Goal: Information Seeking & Learning: Learn about a topic

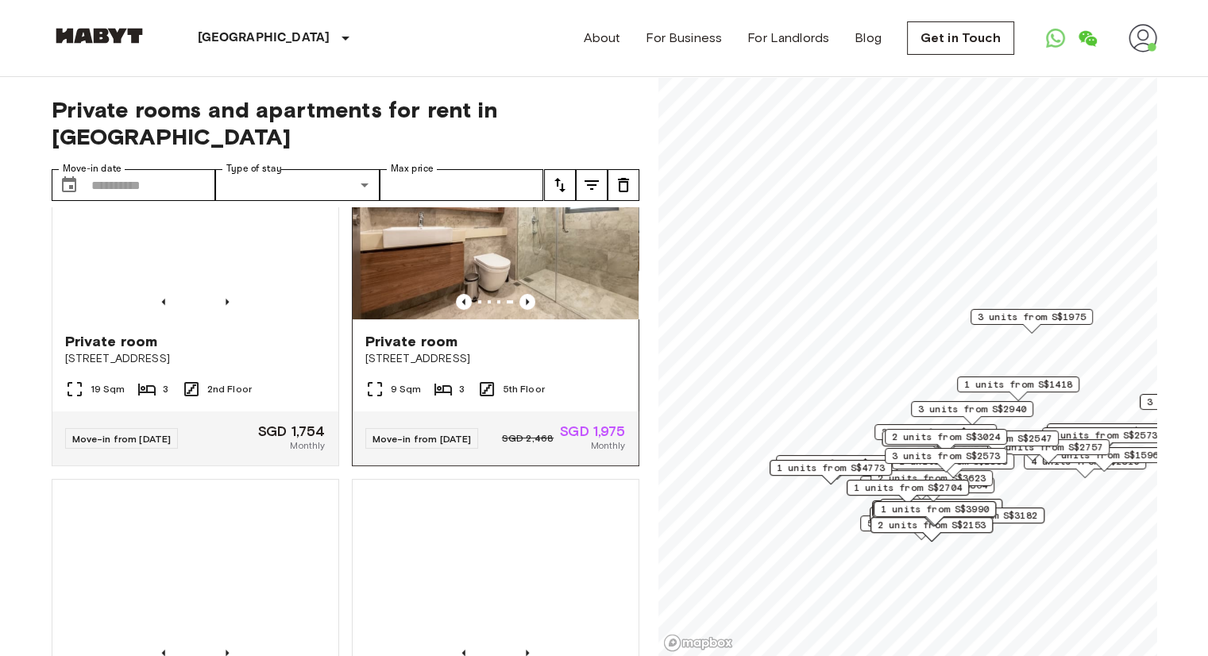
scroll to position [715, 0]
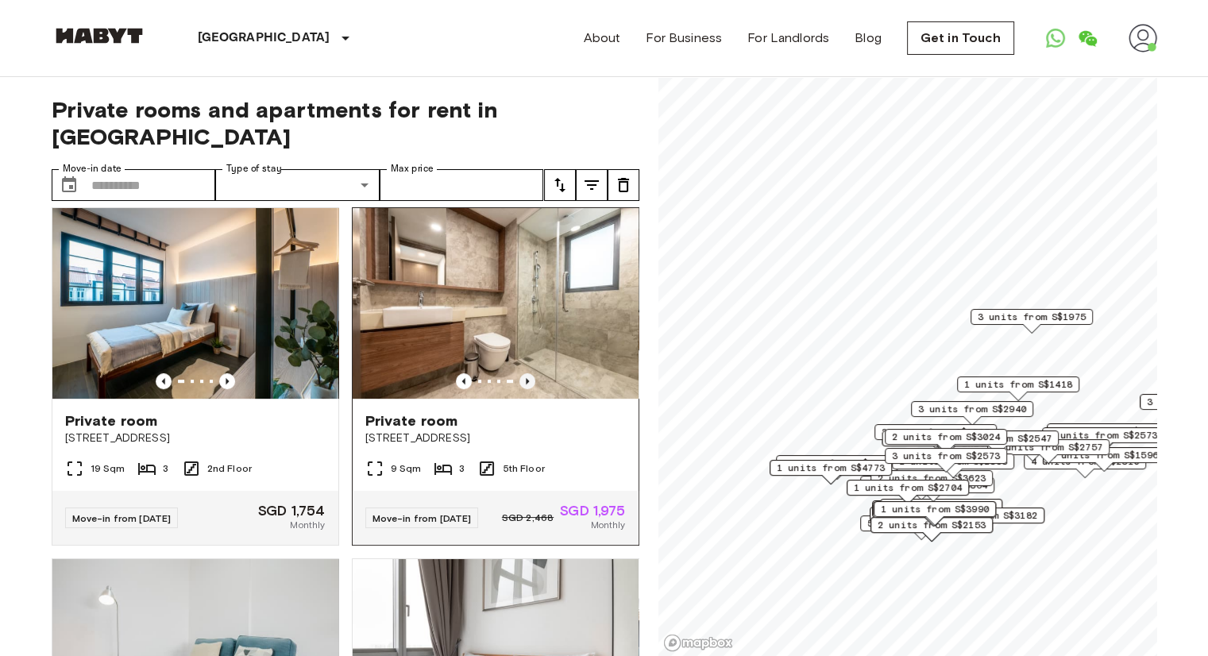
click at [522, 387] on icon "Previous image" at bounding box center [527, 381] width 16 height 16
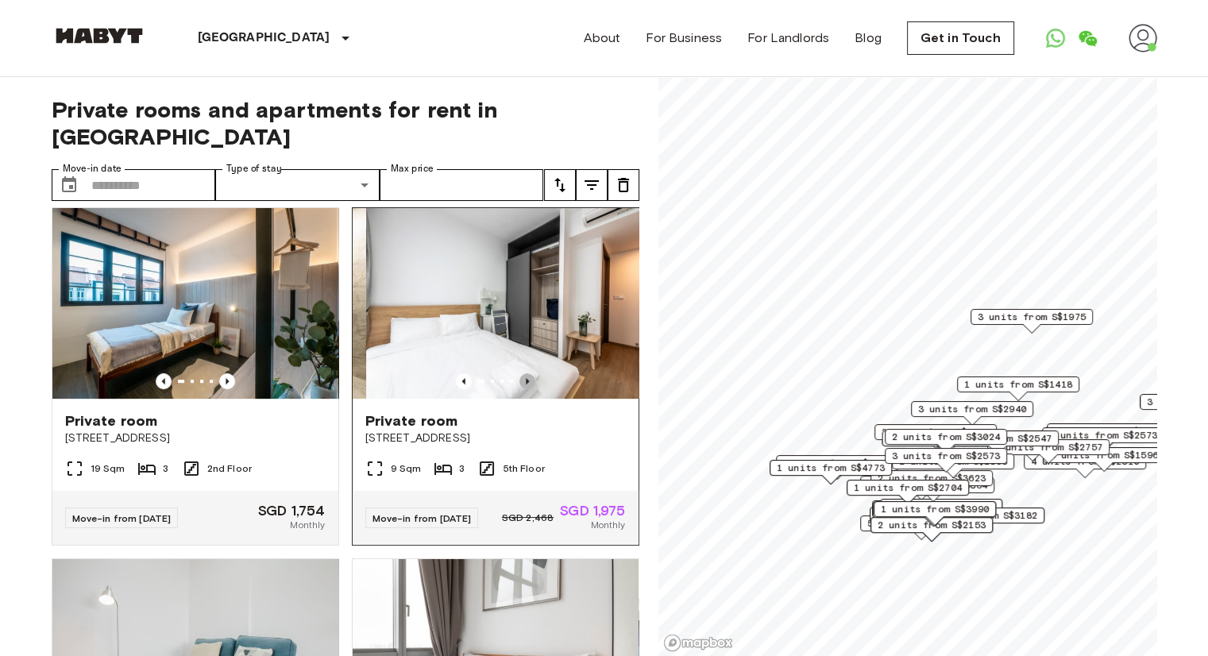
click at [522, 387] on icon "Previous image" at bounding box center [527, 381] width 16 height 16
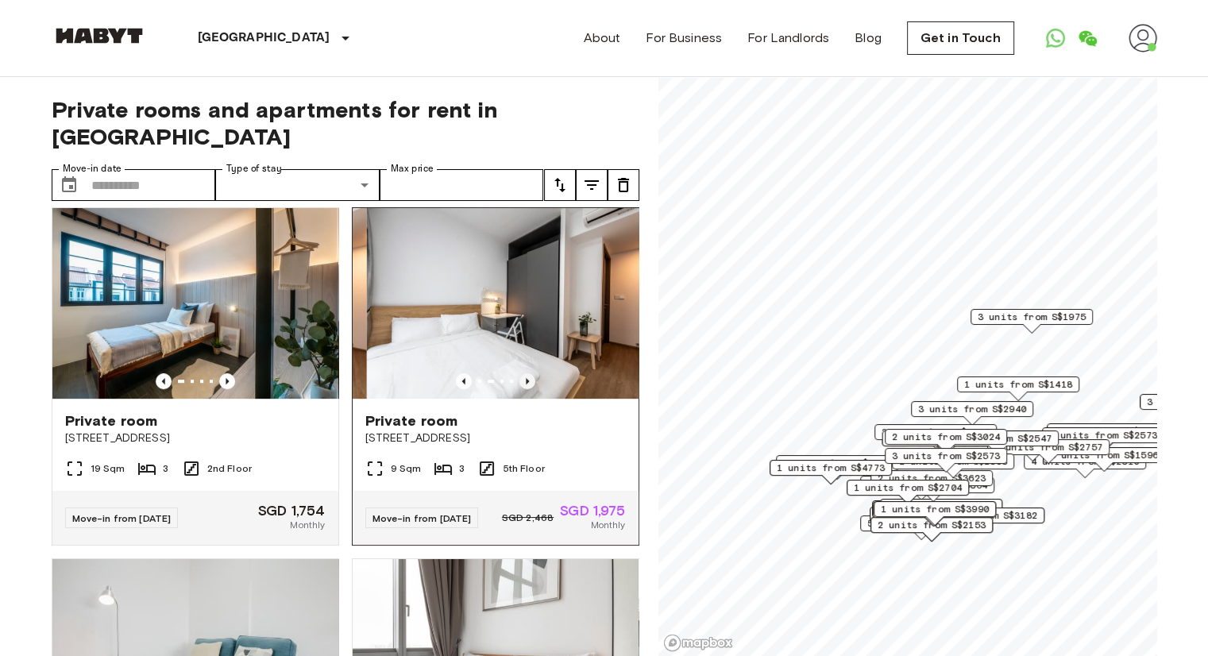
click at [522, 387] on icon "Previous image" at bounding box center [527, 381] width 16 height 16
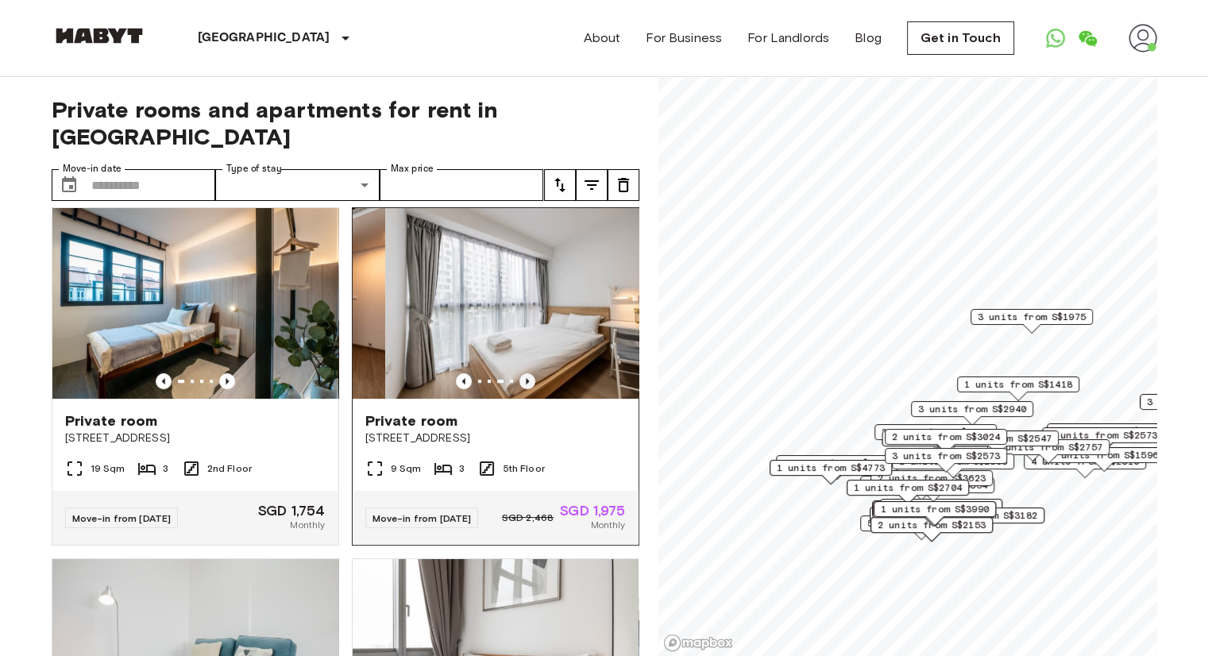
click at [522, 387] on icon "Previous image" at bounding box center [527, 381] width 16 height 16
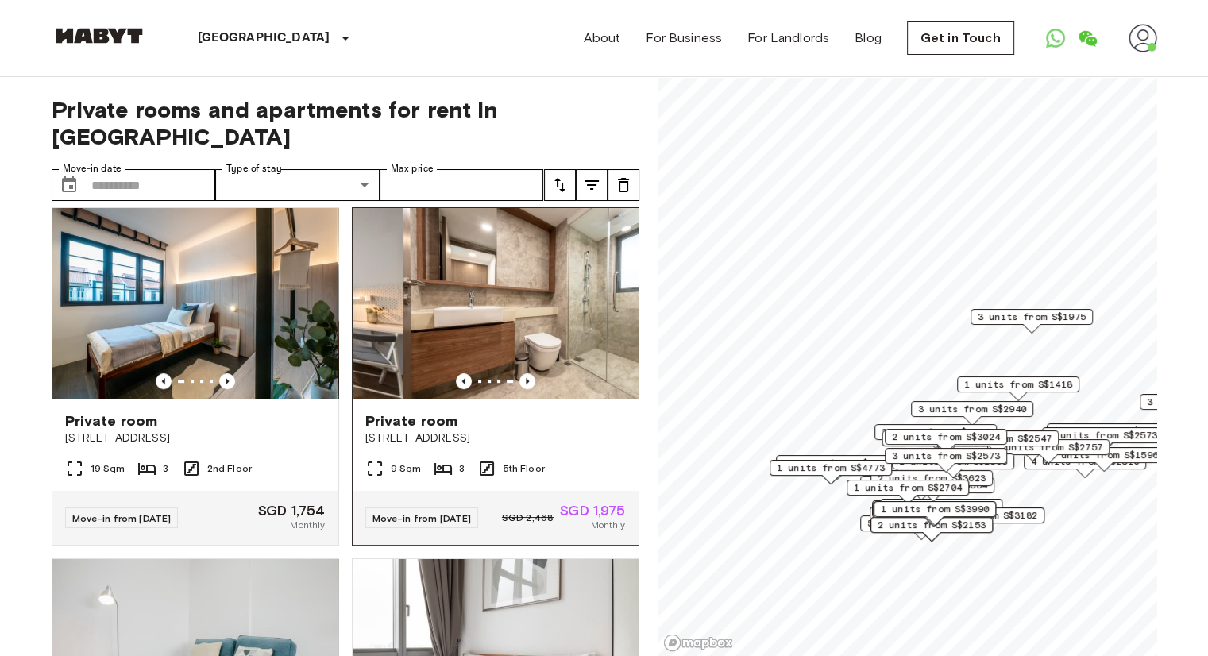
click at [518, 311] on img at bounding box center [546, 303] width 286 height 191
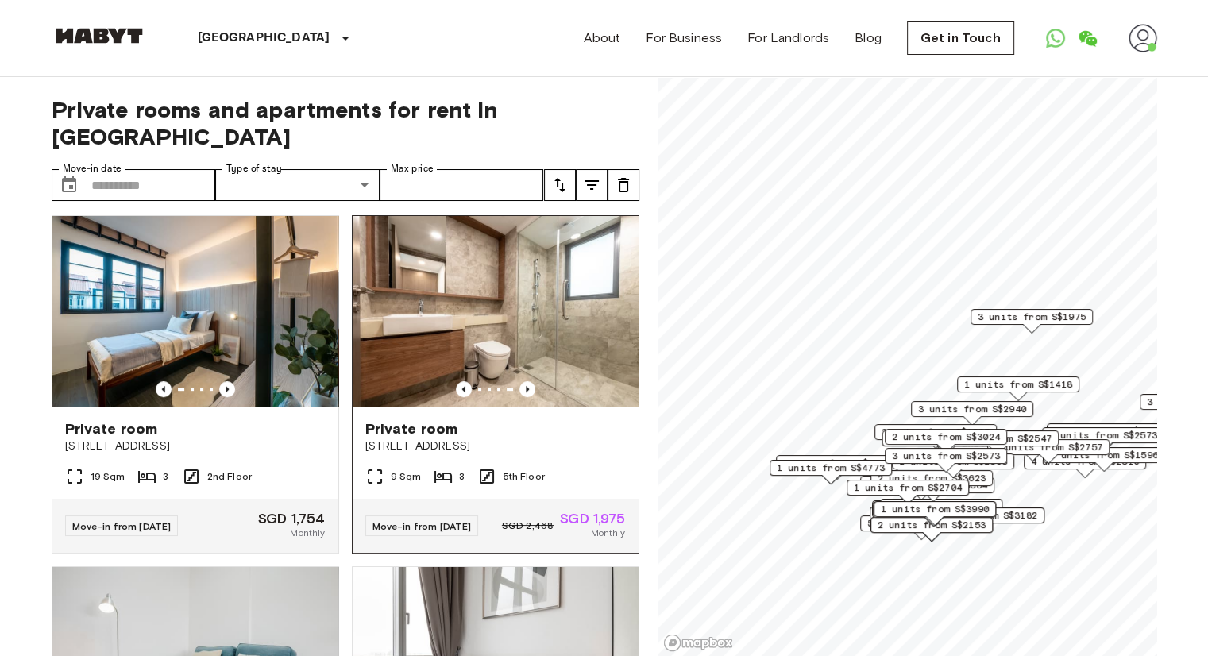
scroll to position [794, 0]
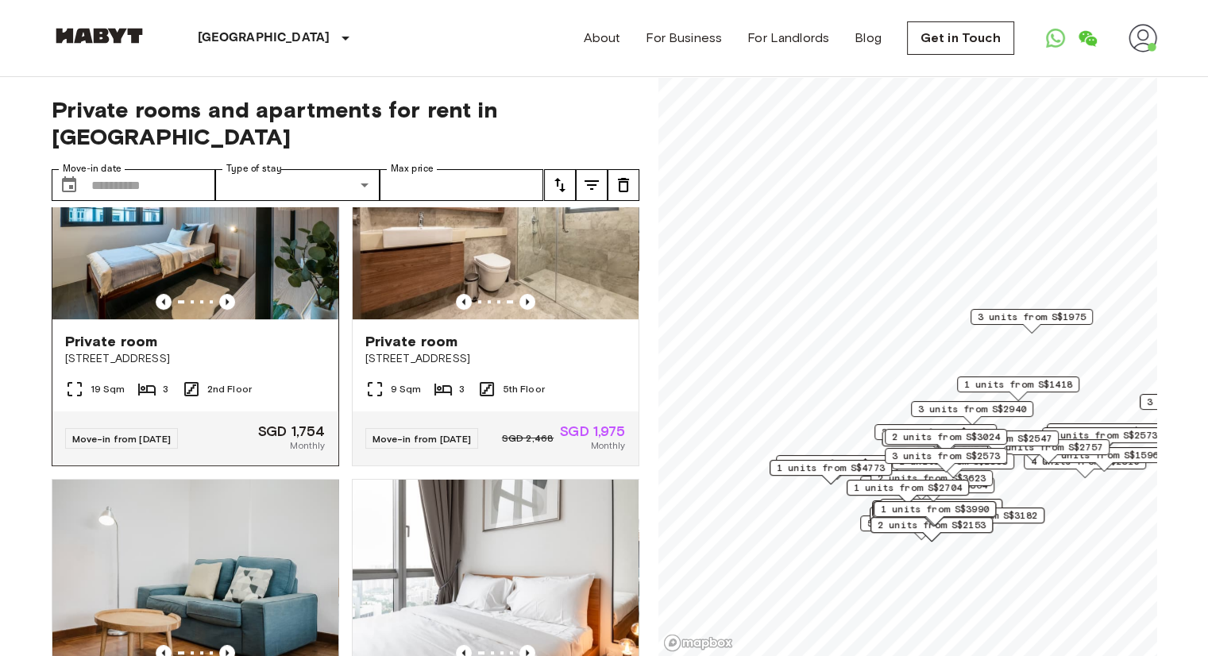
click at [235, 279] on img at bounding box center [195, 224] width 286 height 191
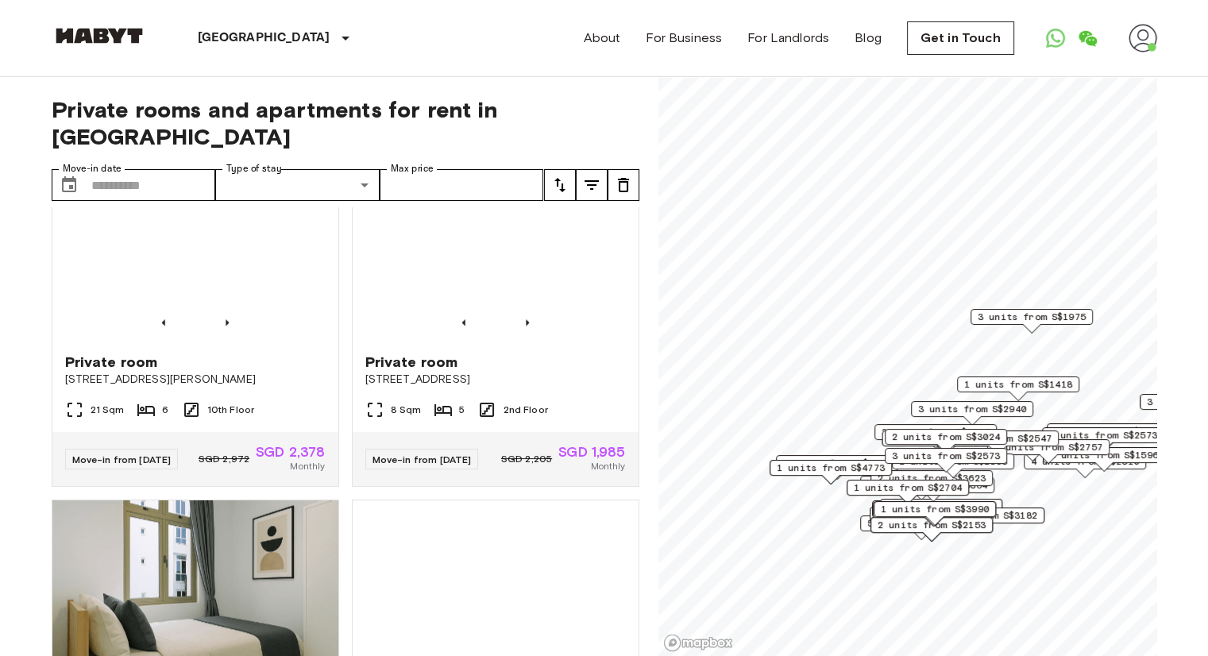
scroll to position [1748, 0]
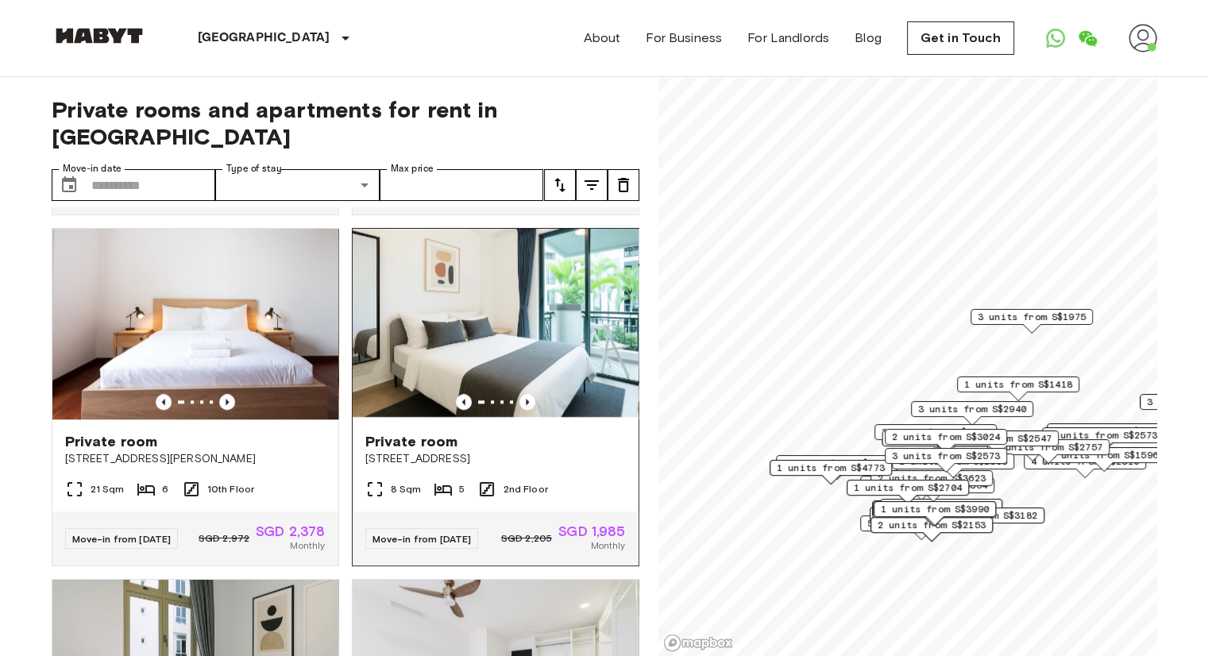
click at [491, 406] on img at bounding box center [496, 324] width 286 height 191
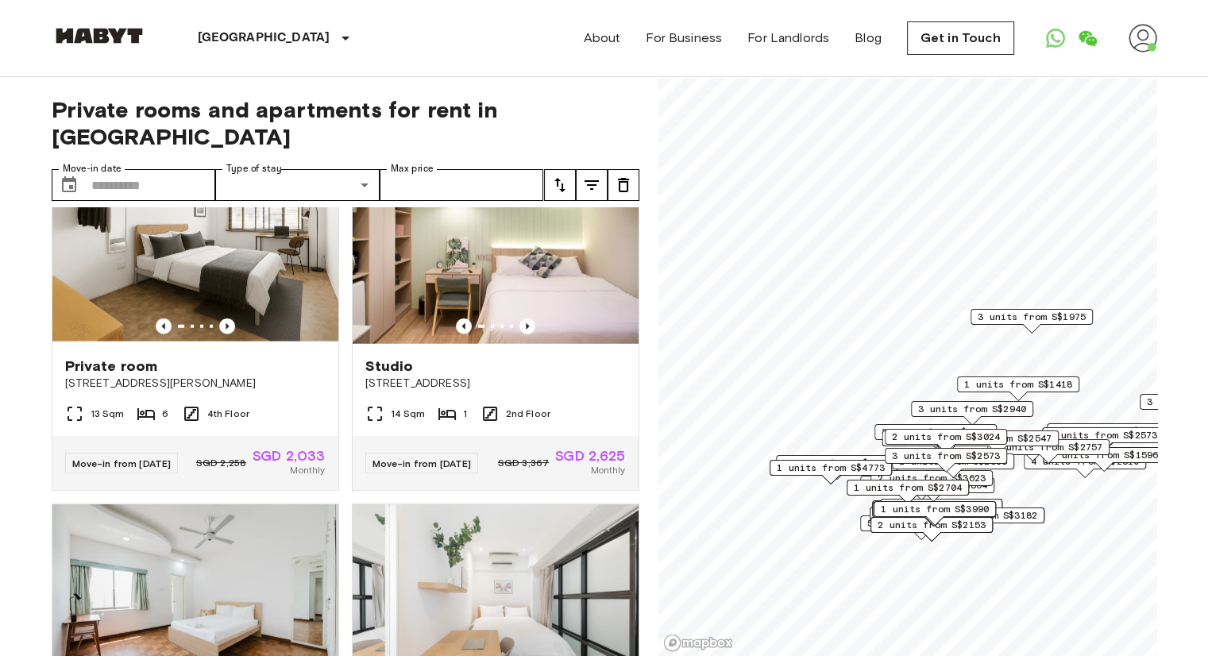
scroll to position [4367, 0]
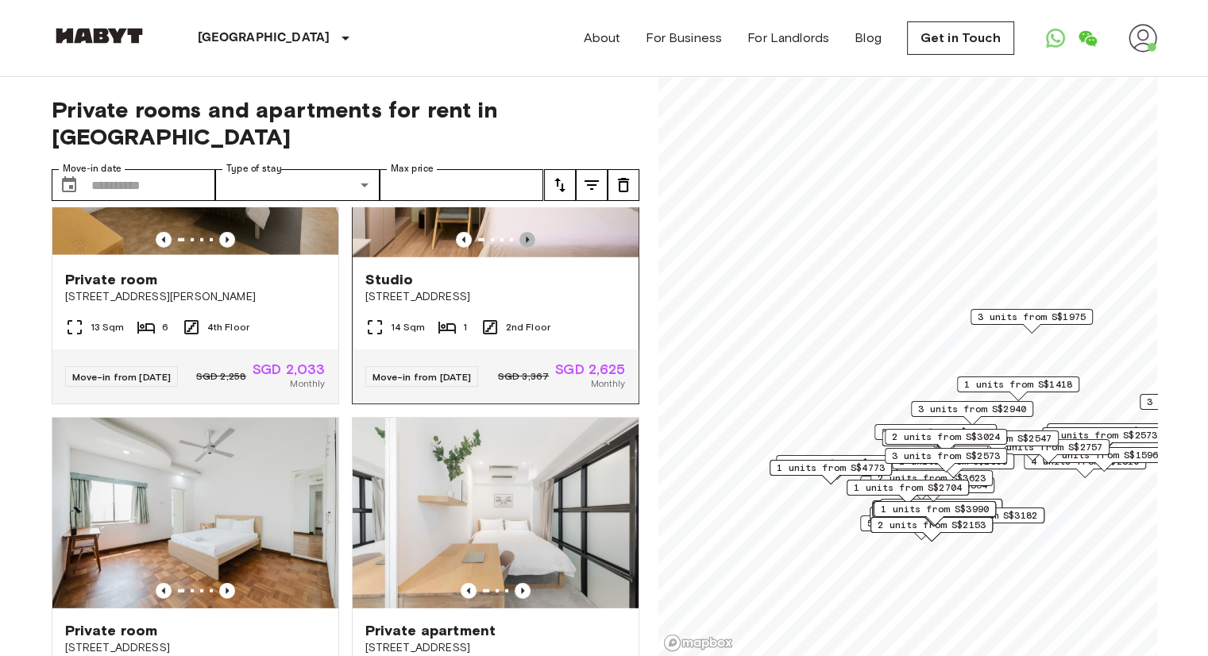
click at [519, 248] on icon "Previous image" at bounding box center [527, 240] width 16 height 16
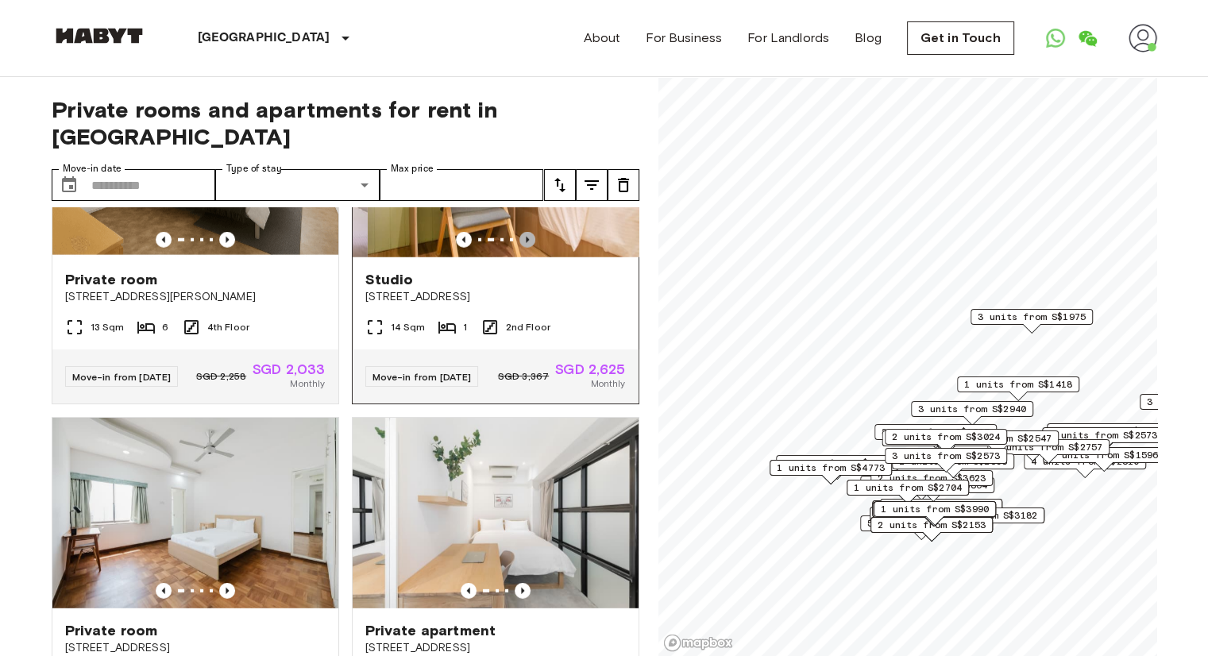
click at [519, 248] on icon "Previous image" at bounding box center [527, 240] width 16 height 16
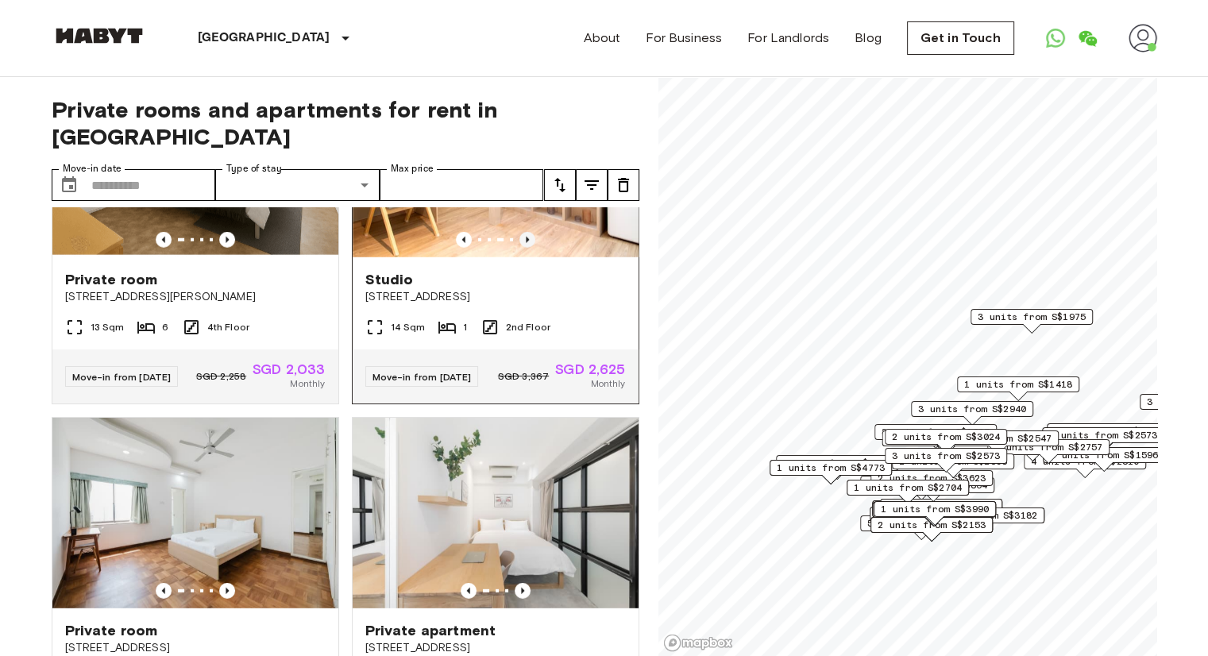
click at [519, 248] on icon "Previous image" at bounding box center [527, 240] width 16 height 16
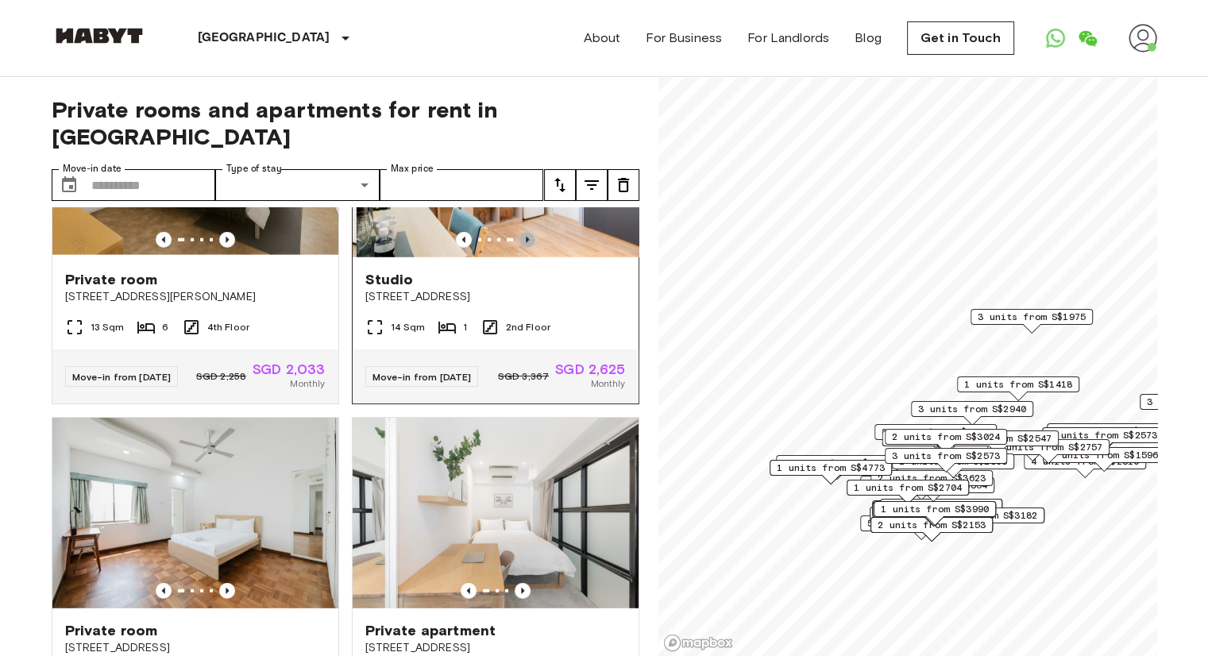
click at [519, 248] on icon "Previous image" at bounding box center [527, 240] width 16 height 16
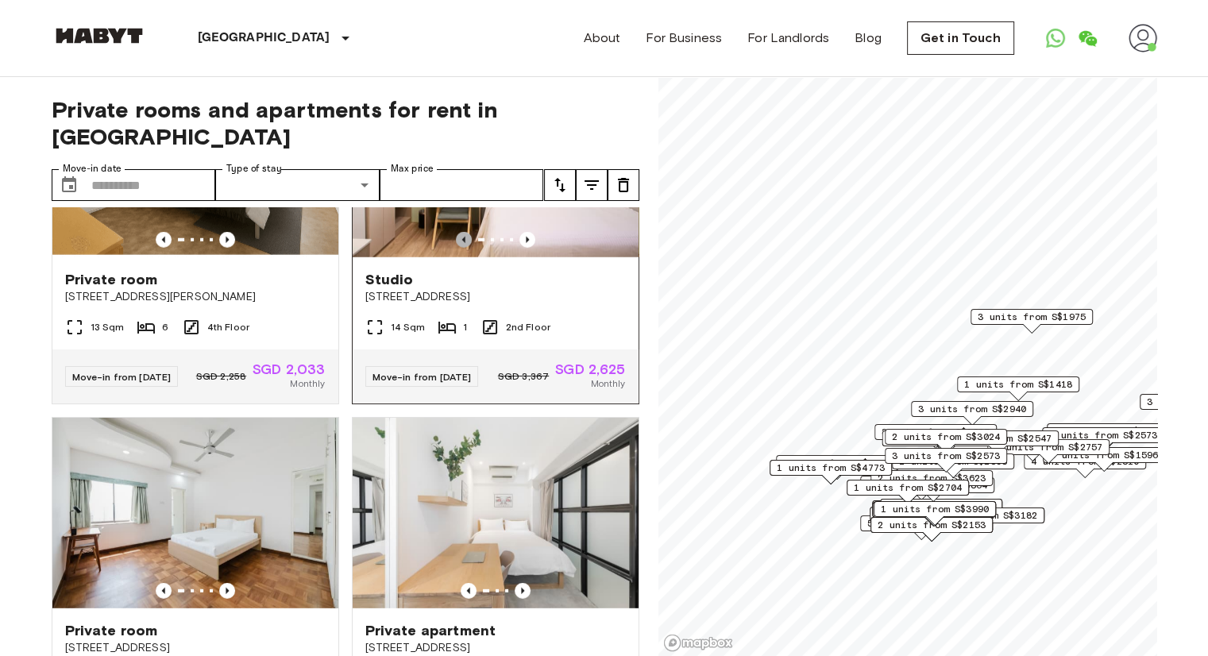
click at [458, 248] on icon "Previous image" at bounding box center [464, 240] width 16 height 16
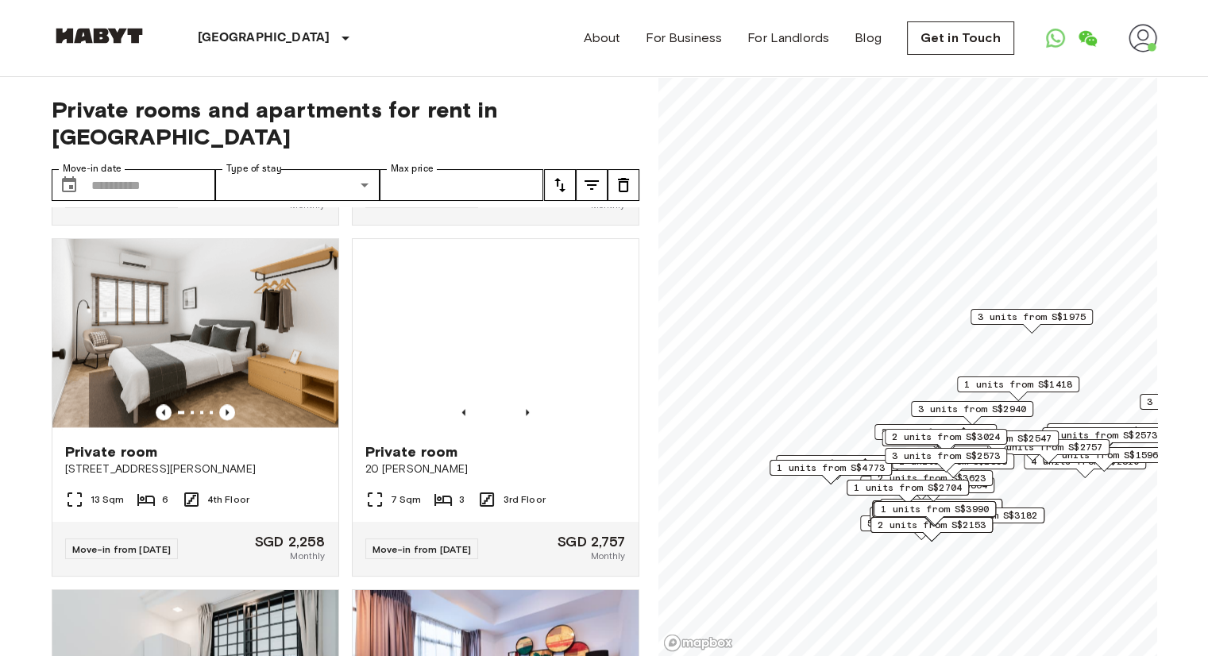
scroll to position [8409, 0]
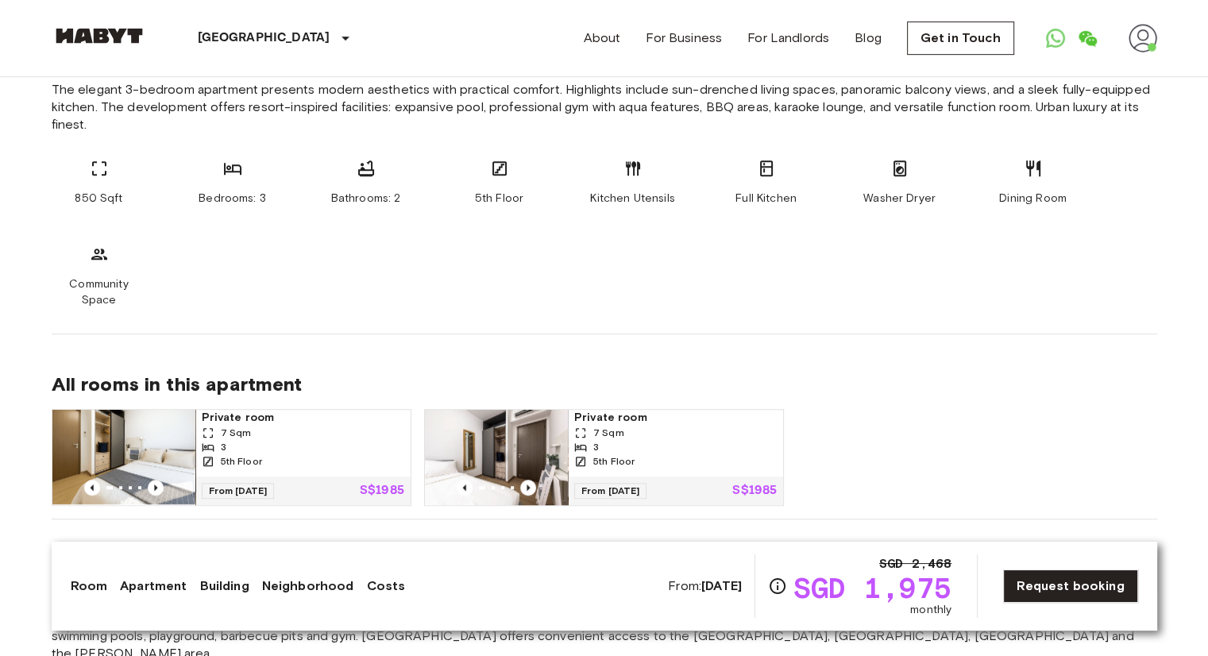
scroll to position [1192, 0]
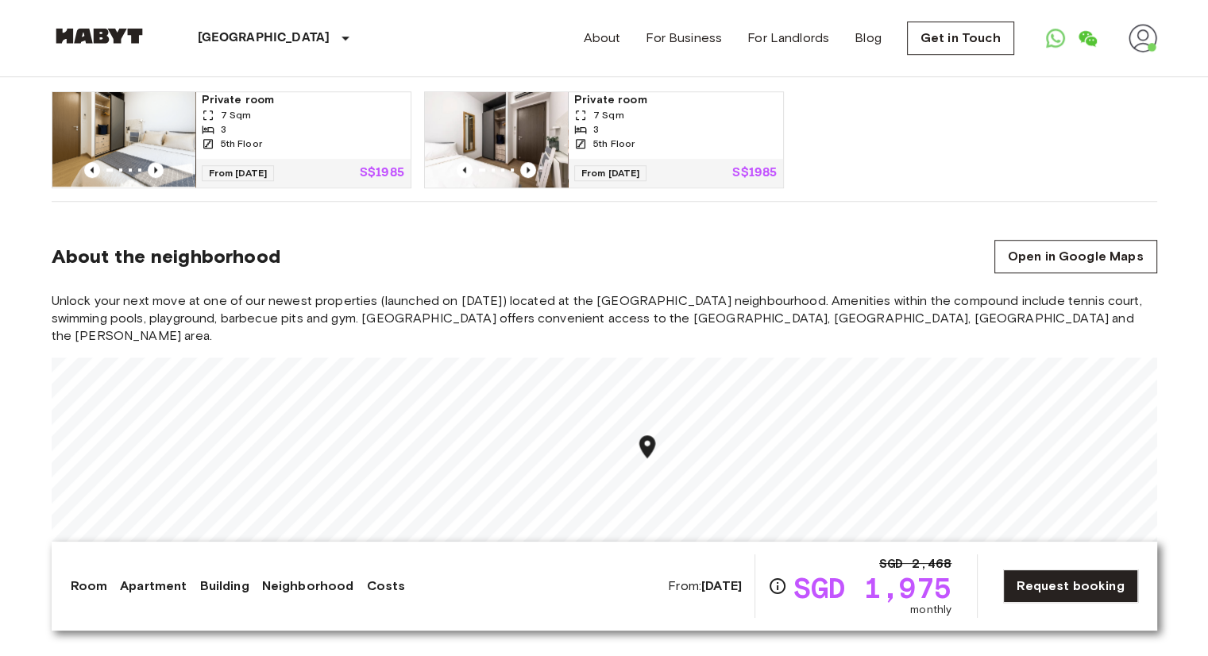
click at [569, 210] on section "About the neighborhood Open in Google Maps Unlock your next move at one of our …" at bounding box center [605, 409] width 1106 height 414
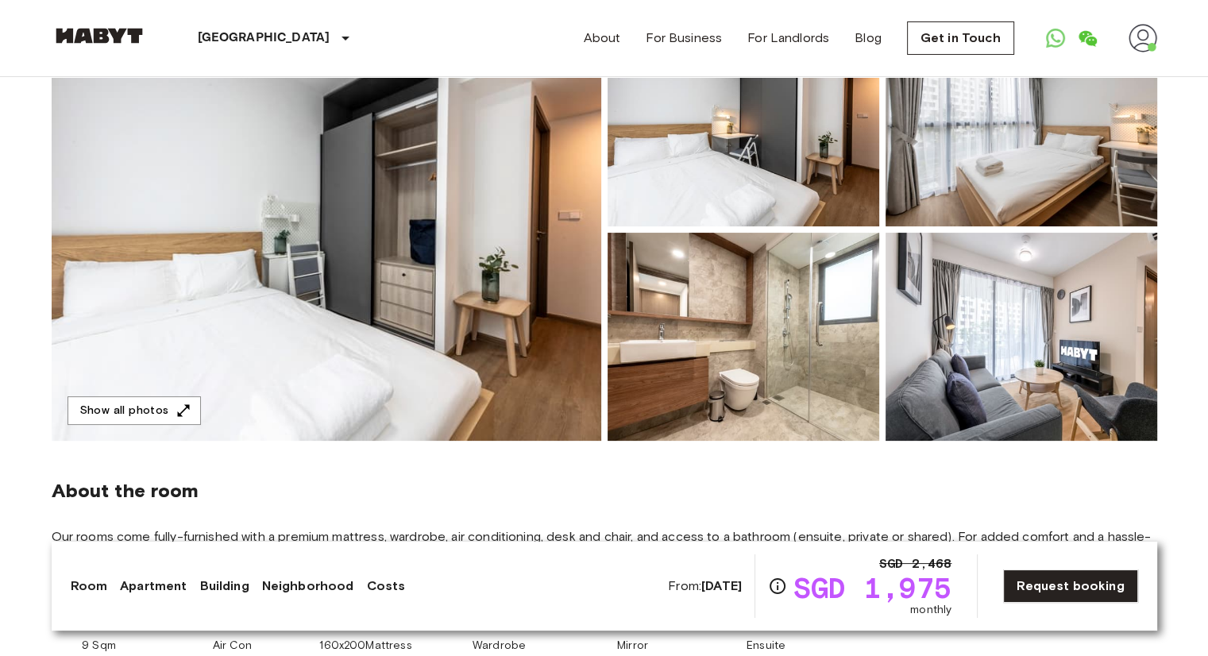
scroll to position [0, 0]
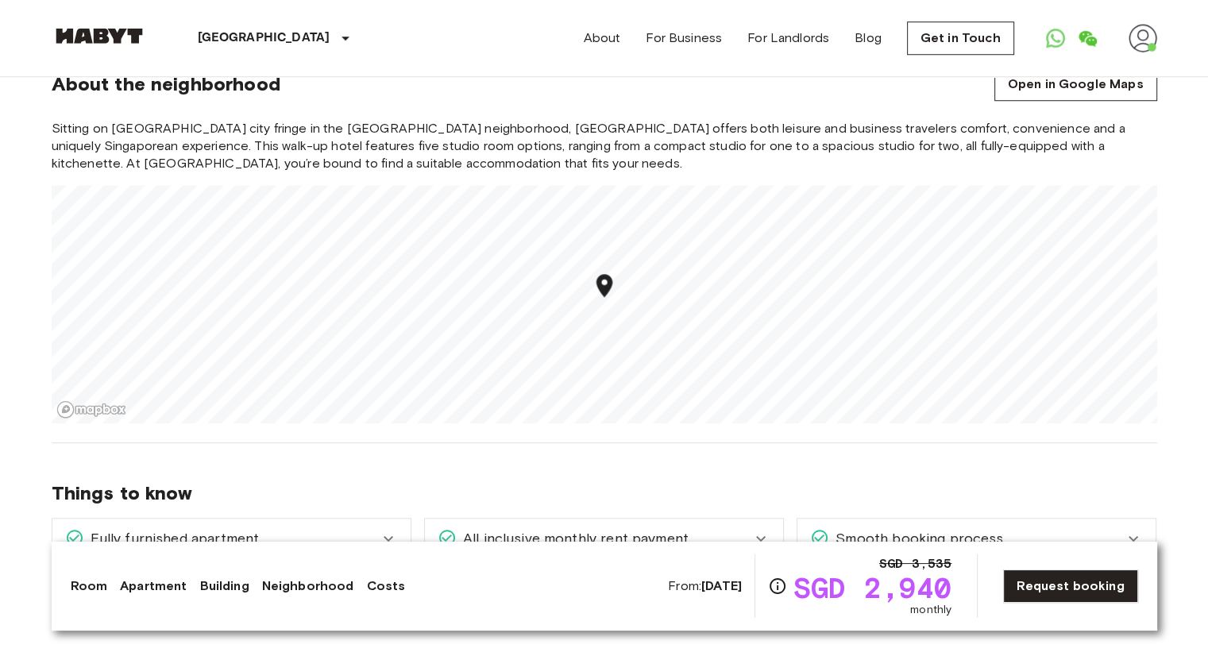
scroll to position [1271, 0]
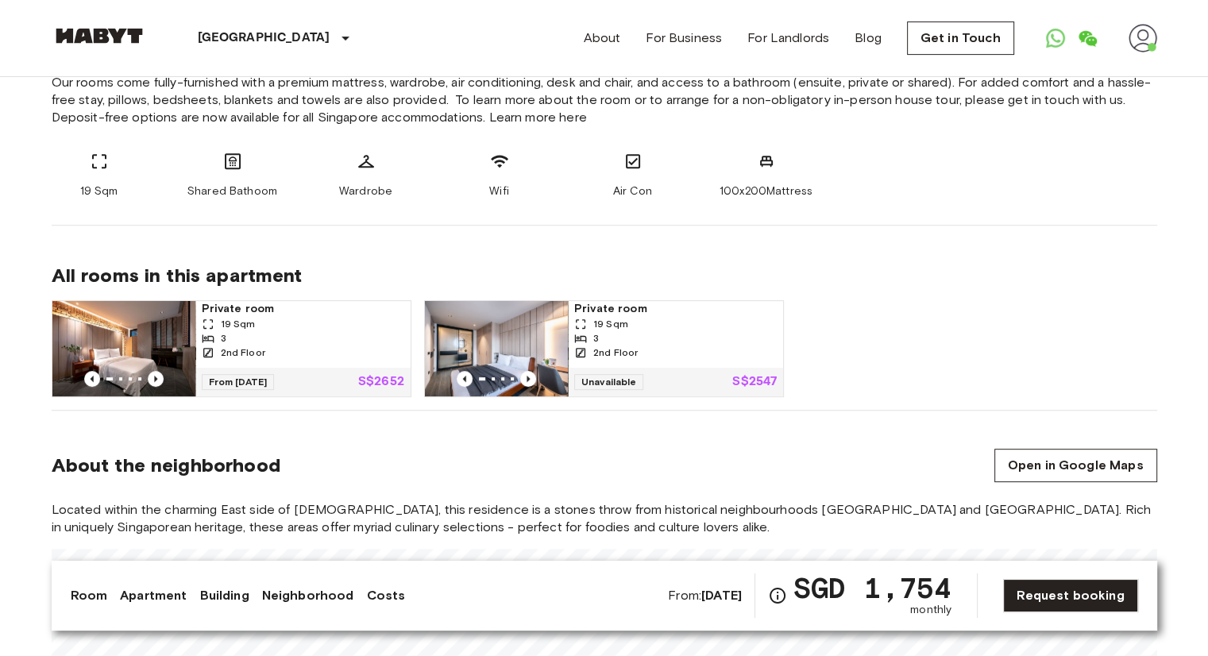
scroll to position [654, 0]
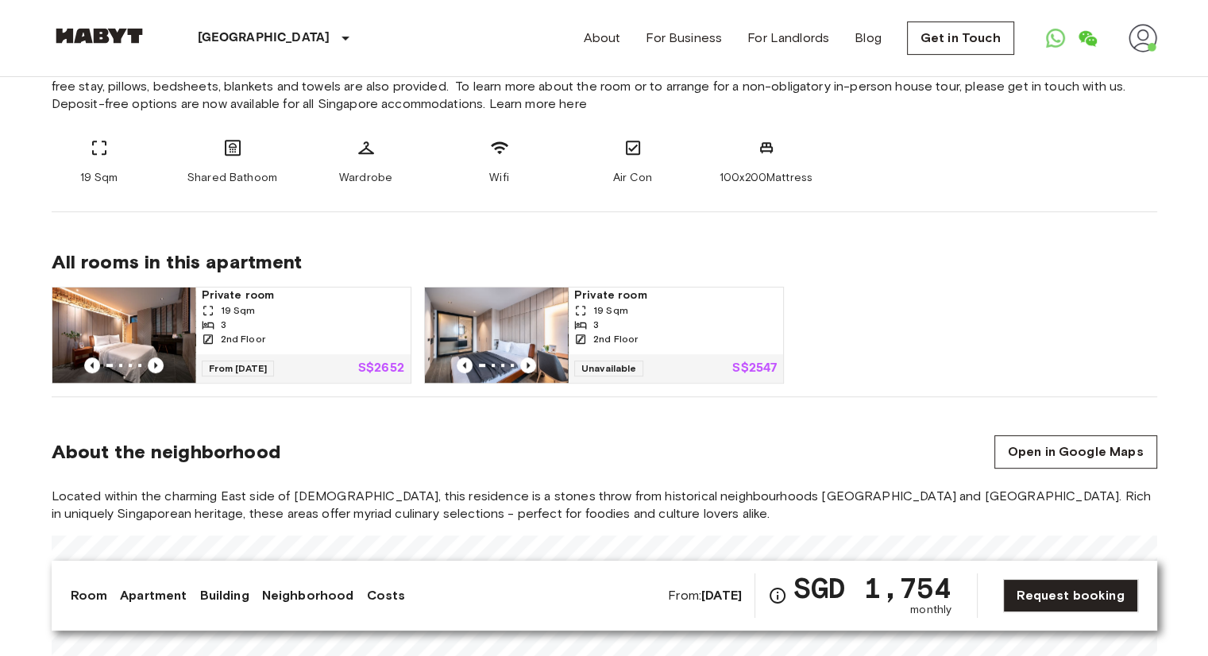
click at [105, 327] on img at bounding box center [123, 335] width 143 height 95
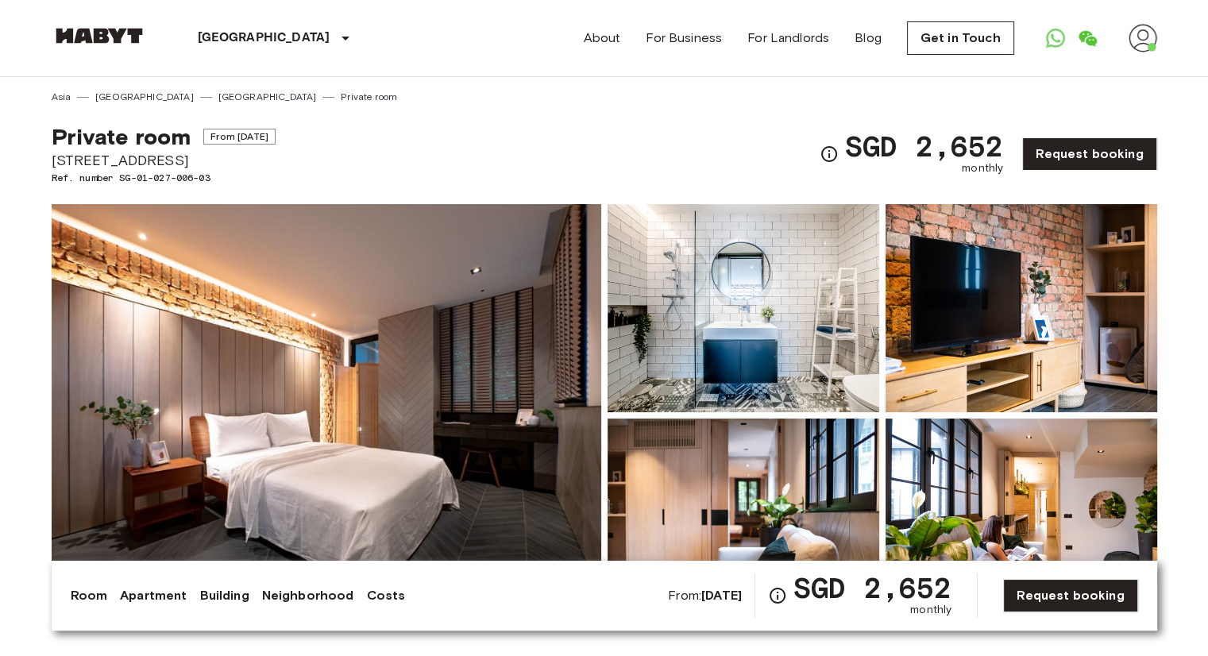
click at [354, 366] on img at bounding box center [327, 415] width 550 height 423
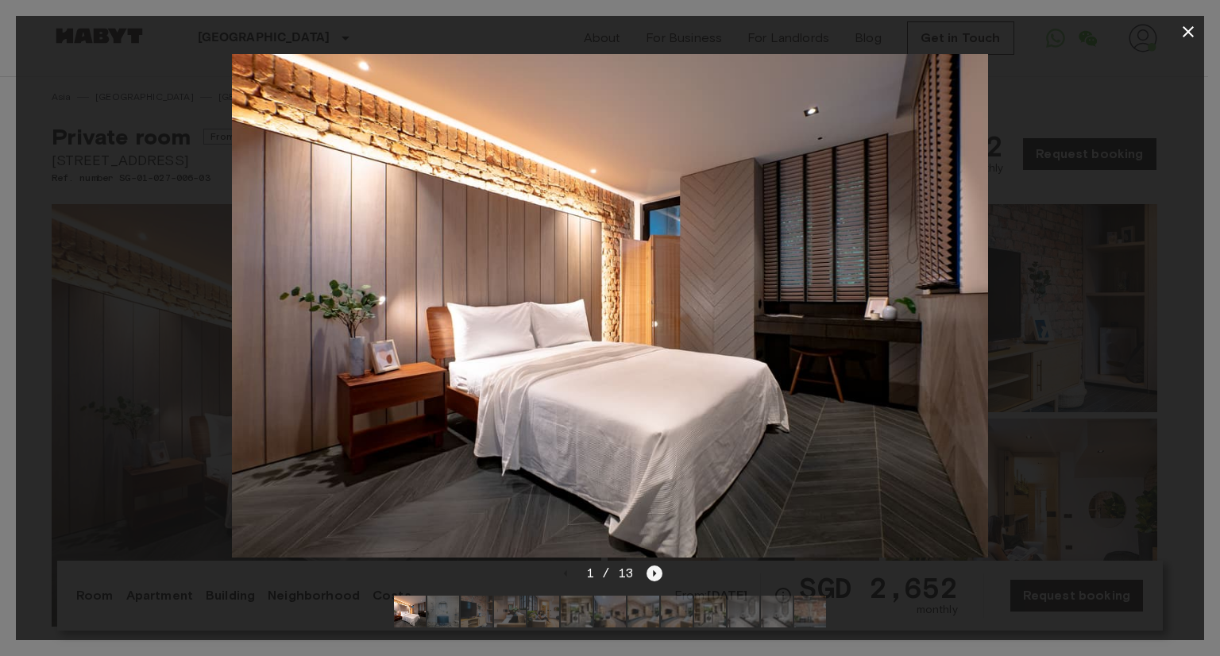
click at [659, 566] on icon "Next image" at bounding box center [655, 574] width 16 height 16
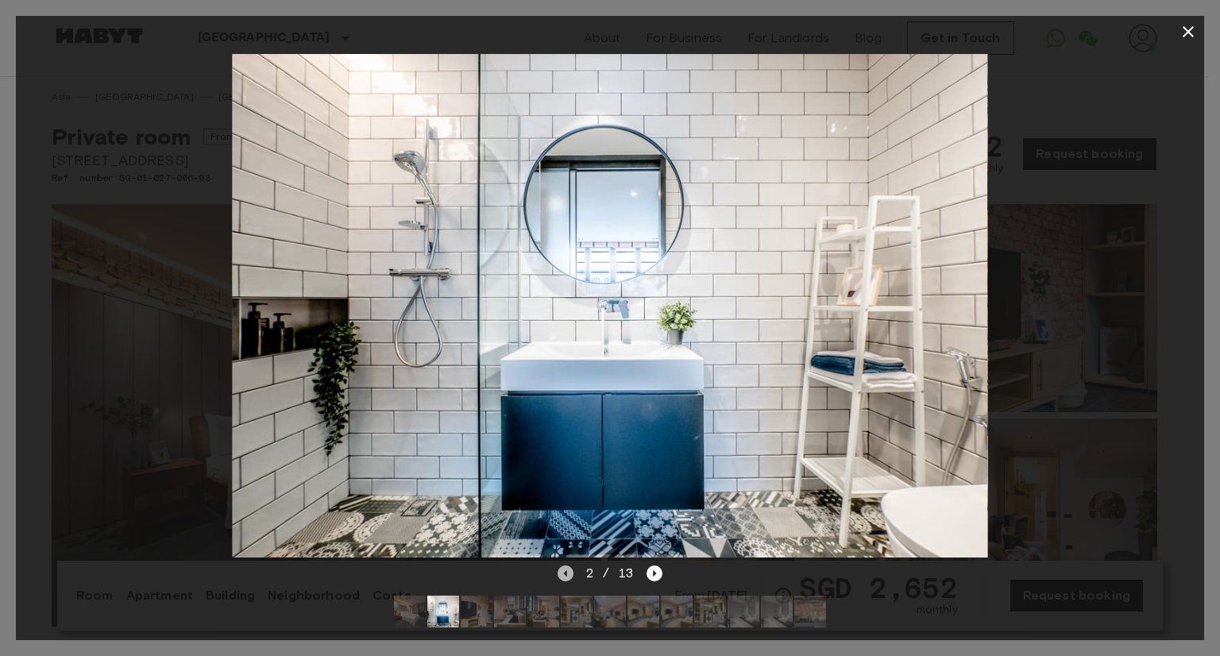
click at [566, 570] on icon "Previous image" at bounding box center [564, 573] width 3 height 6
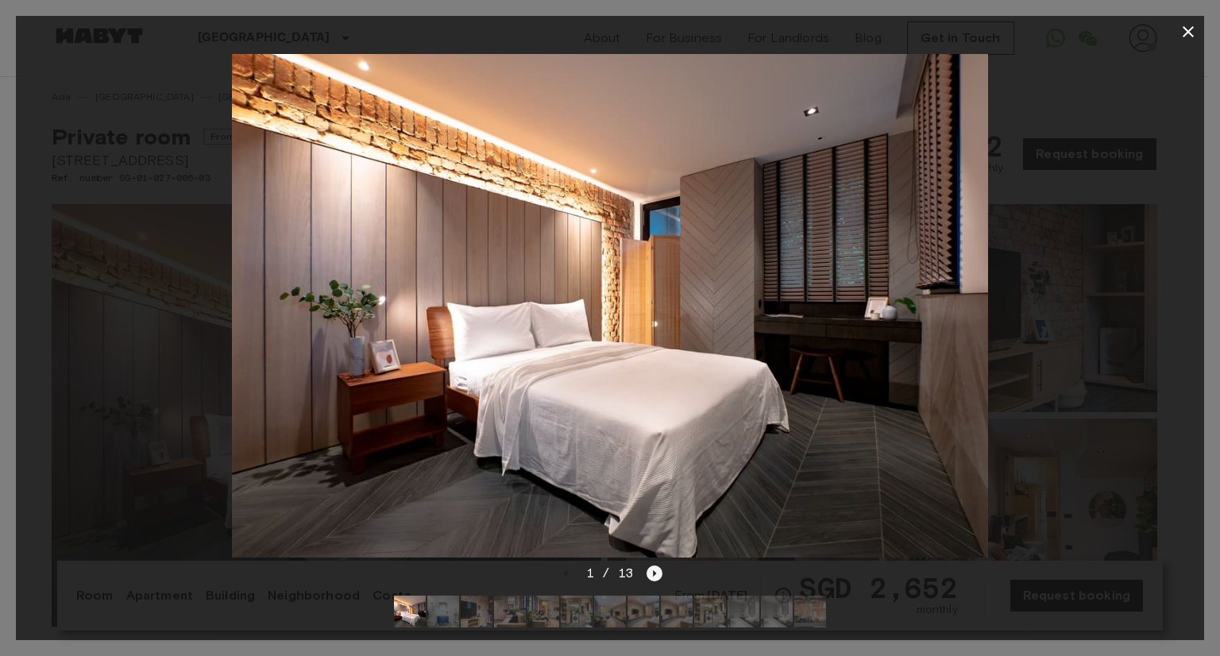
click at [659, 566] on icon "Next image" at bounding box center [655, 574] width 16 height 16
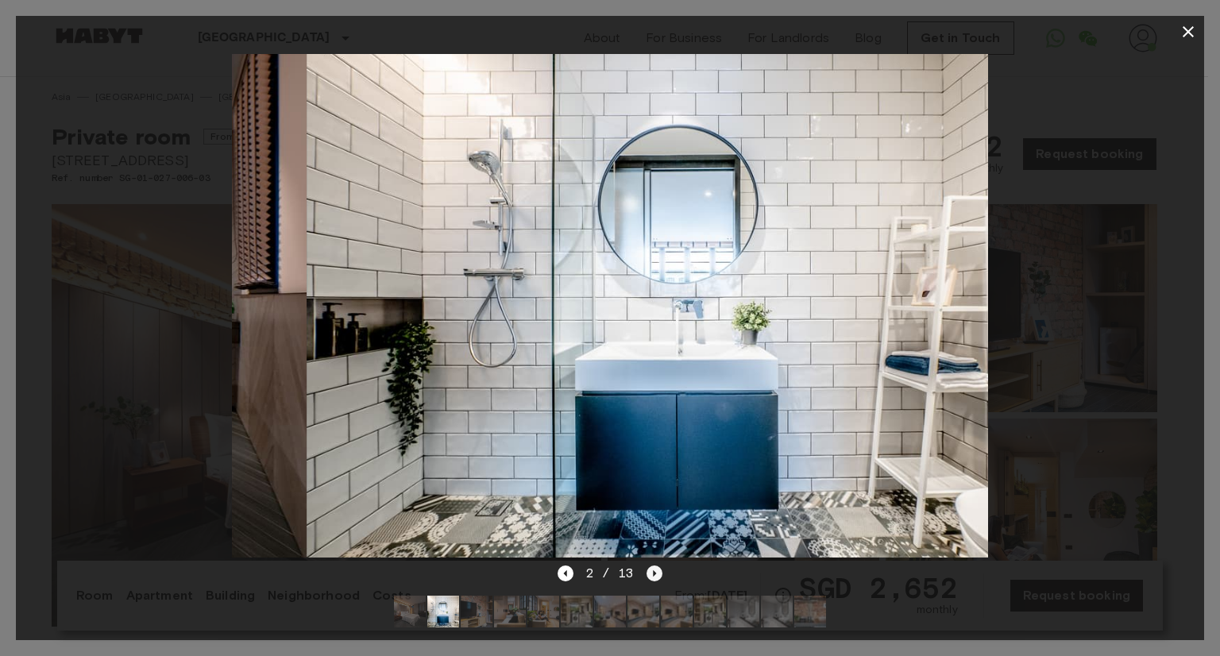
click at [659, 566] on icon "Next image" at bounding box center [655, 574] width 16 height 16
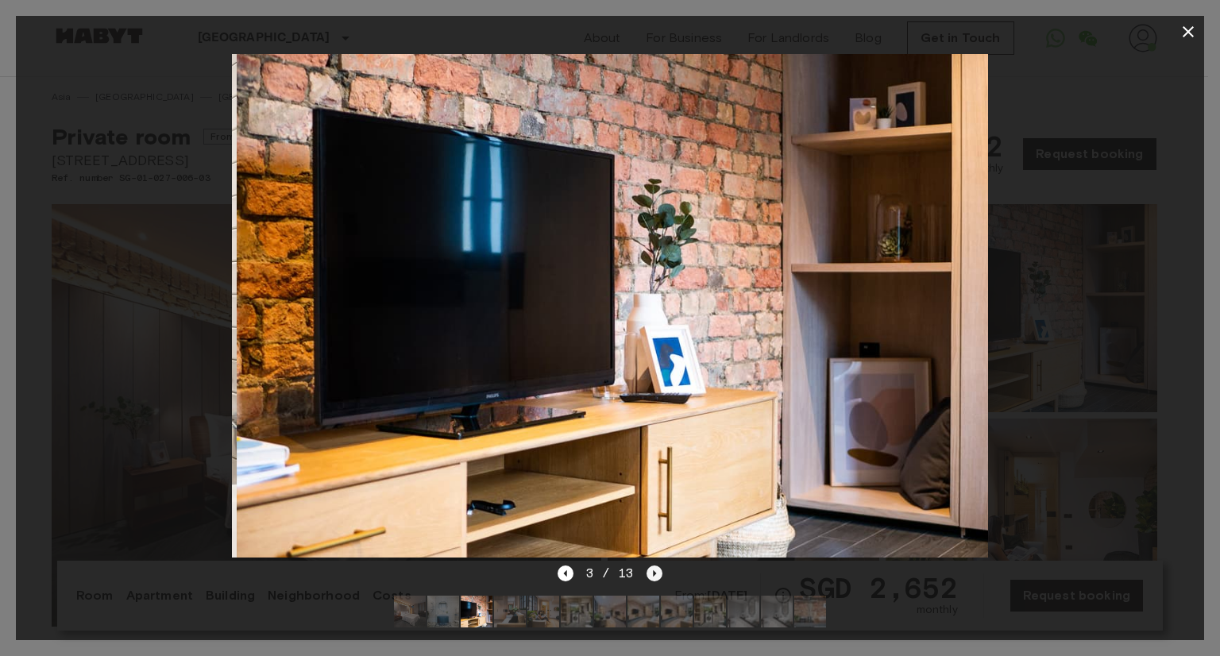
click at [659, 566] on icon "Next image" at bounding box center [655, 574] width 16 height 16
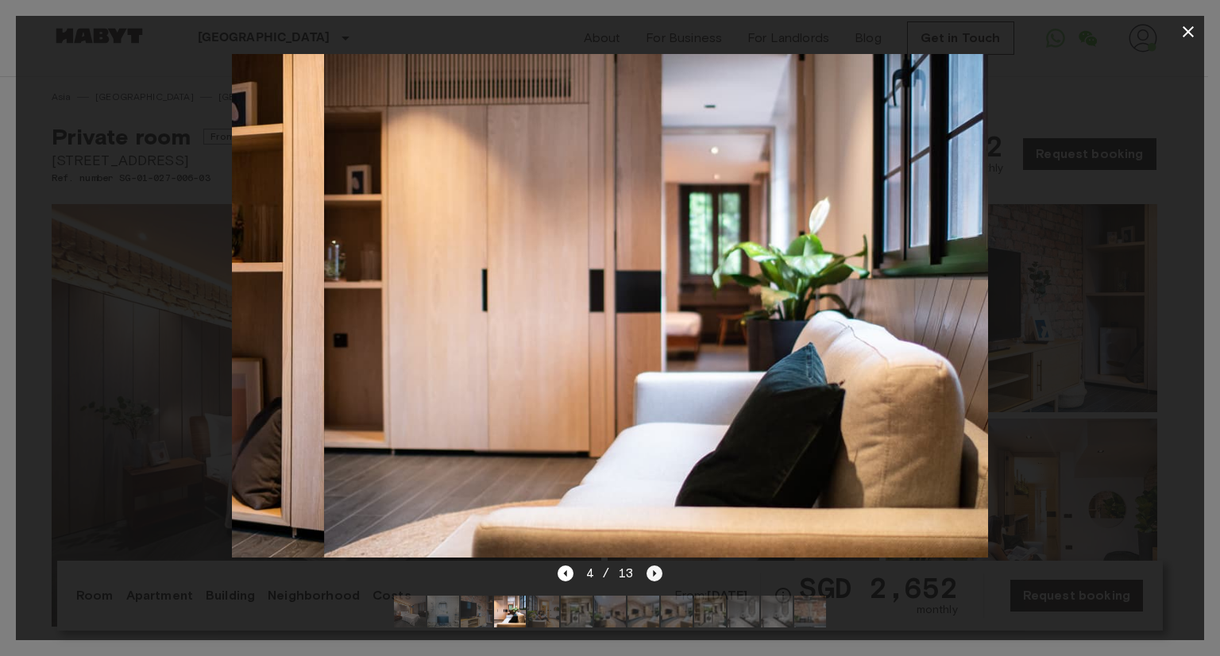
click at [659, 566] on icon "Next image" at bounding box center [655, 574] width 16 height 16
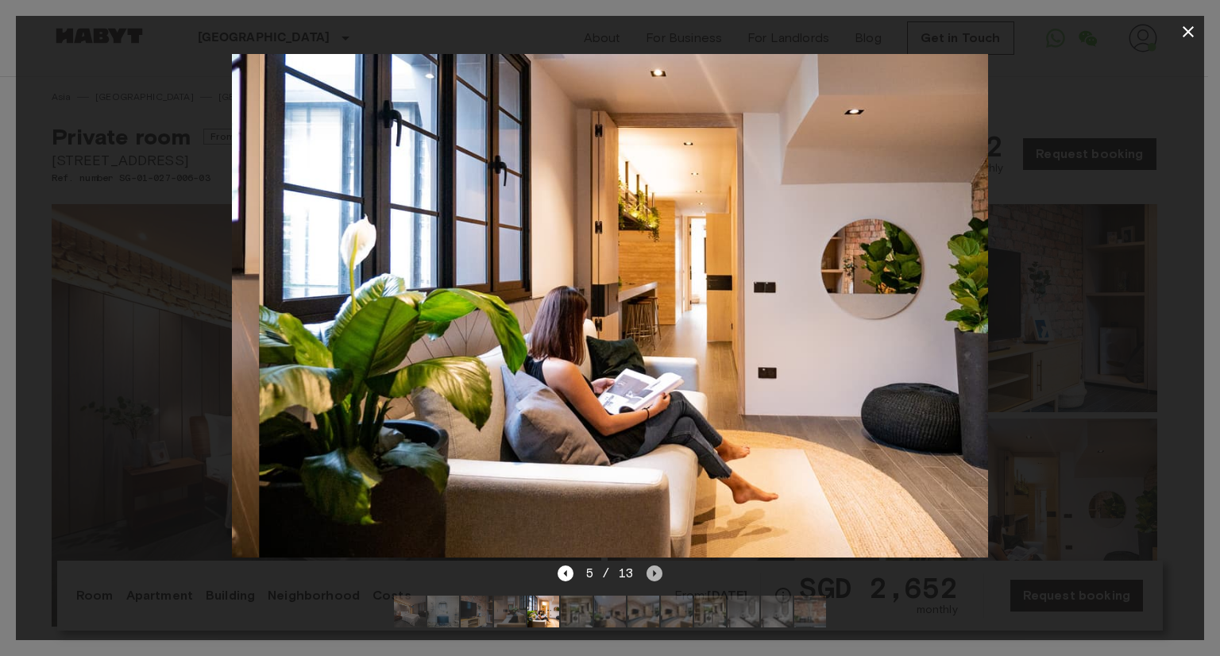
click at [659, 566] on icon "Next image" at bounding box center [655, 574] width 16 height 16
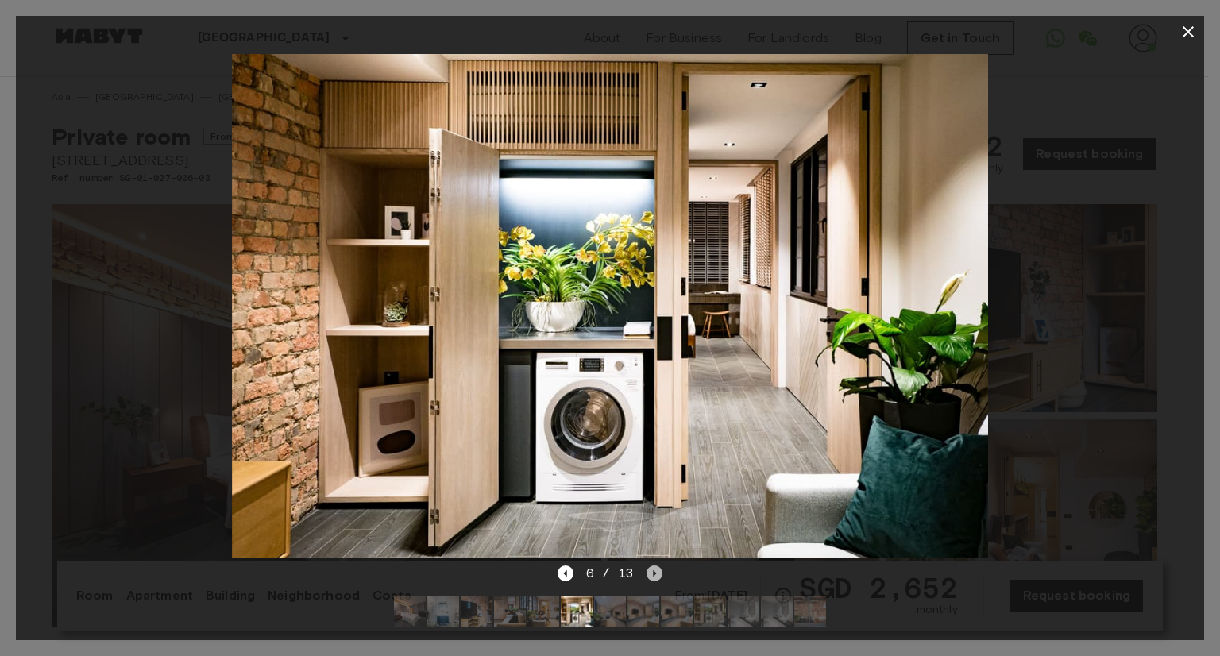
click at [659, 566] on icon "Next image" at bounding box center [655, 574] width 16 height 16
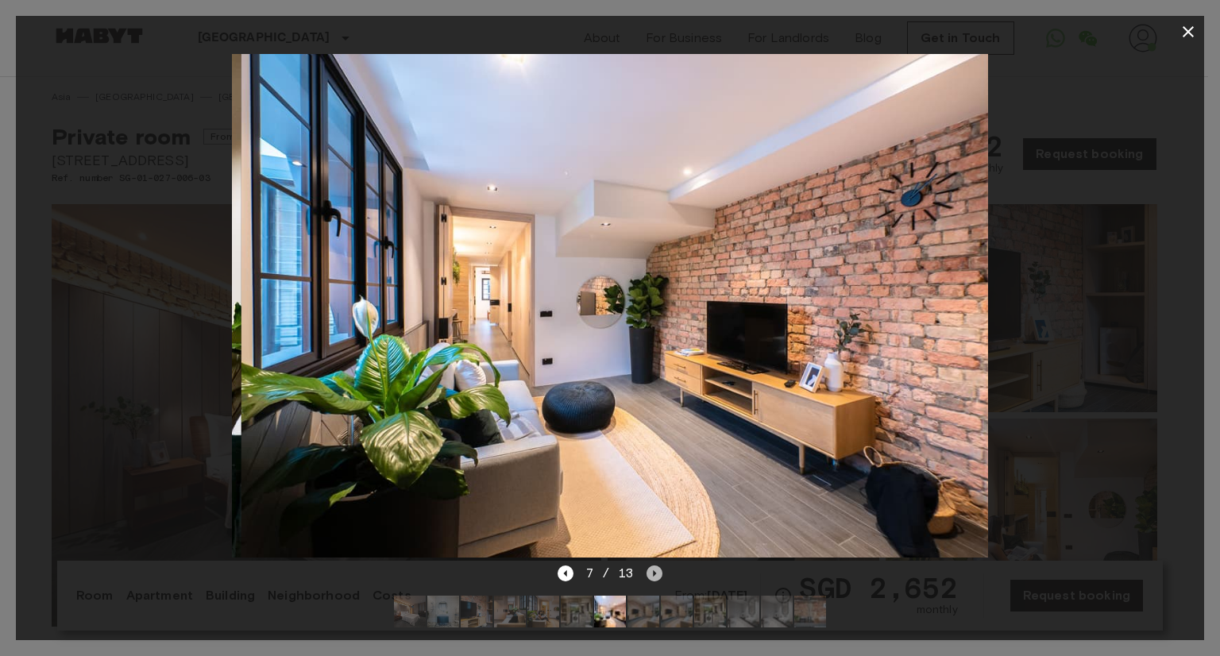
click at [659, 566] on icon "Next image" at bounding box center [655, 574] width 16 height 16
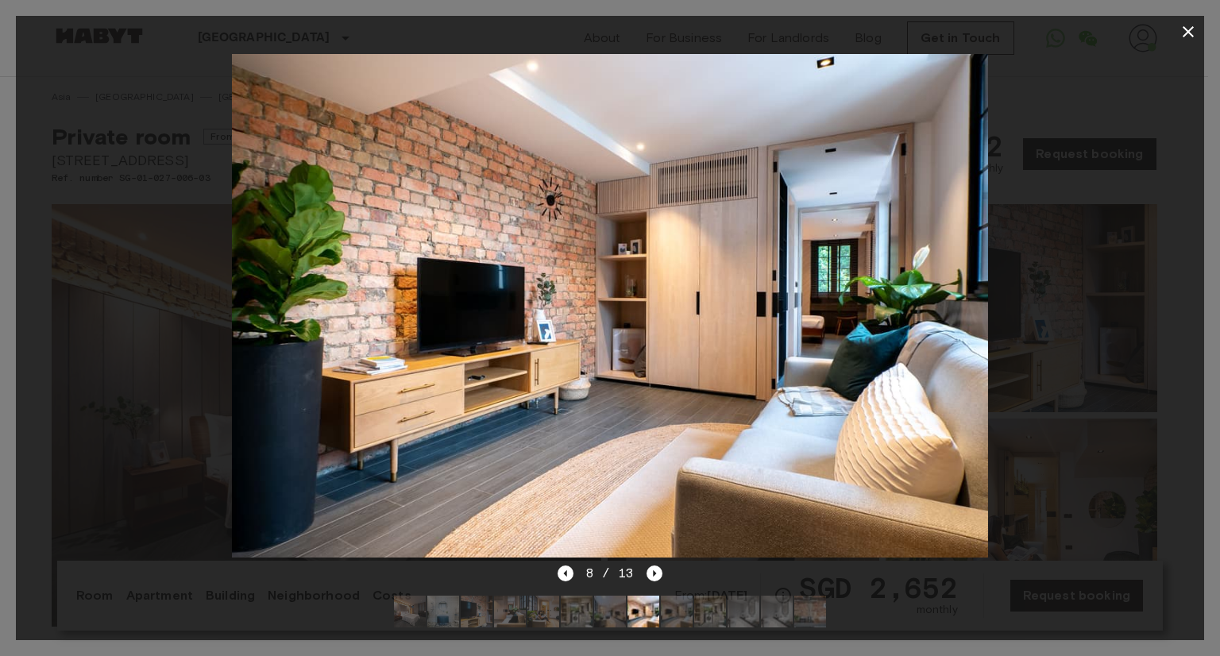
click at [1195, 28] on icon "button" at bounding box center [1188, 31] width 19 height 19
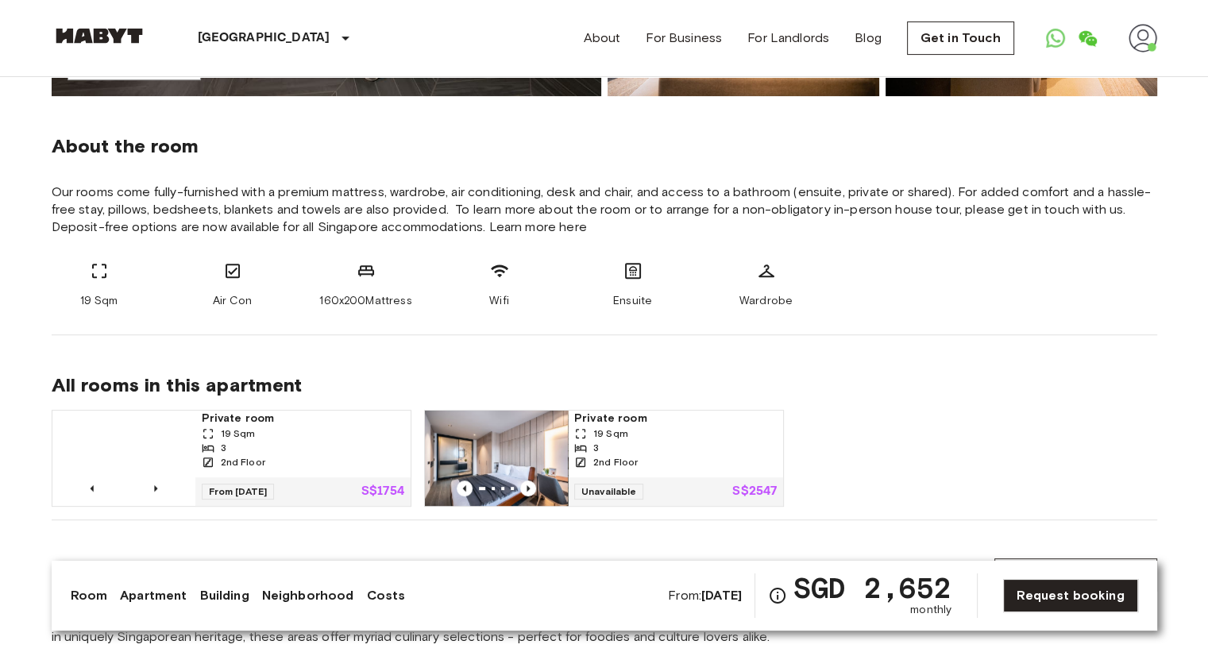
scroll to position [635, 0]
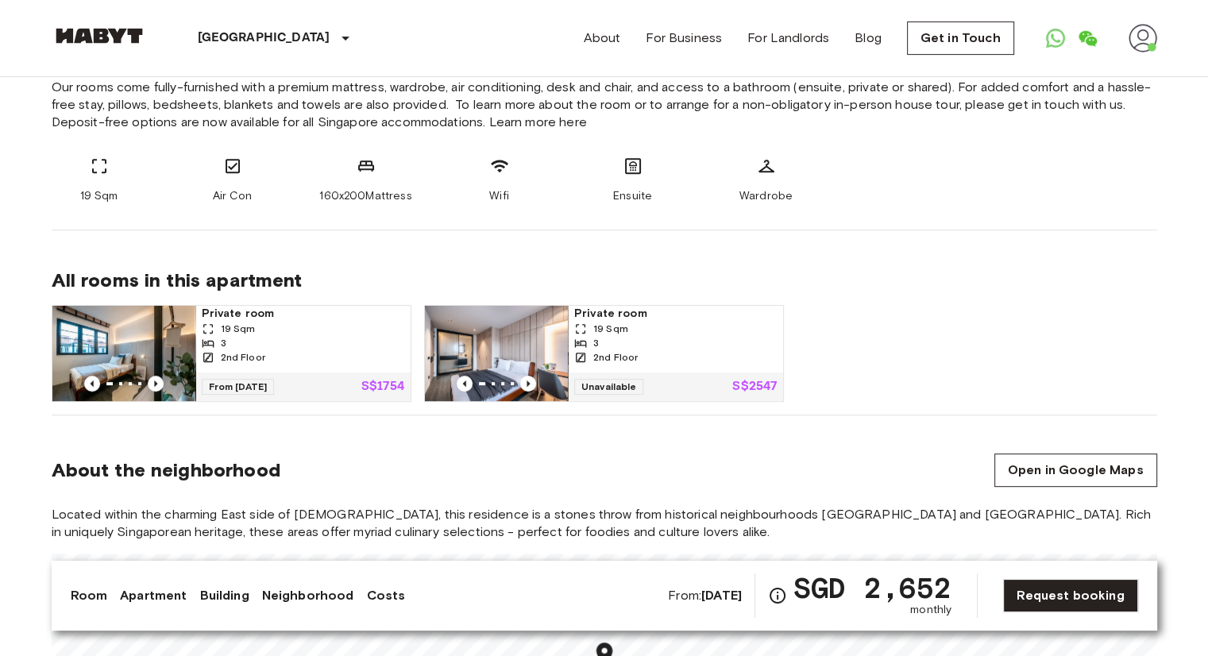
click at [134, 342] on img at bounding box center [123, 353] width 143 height 95
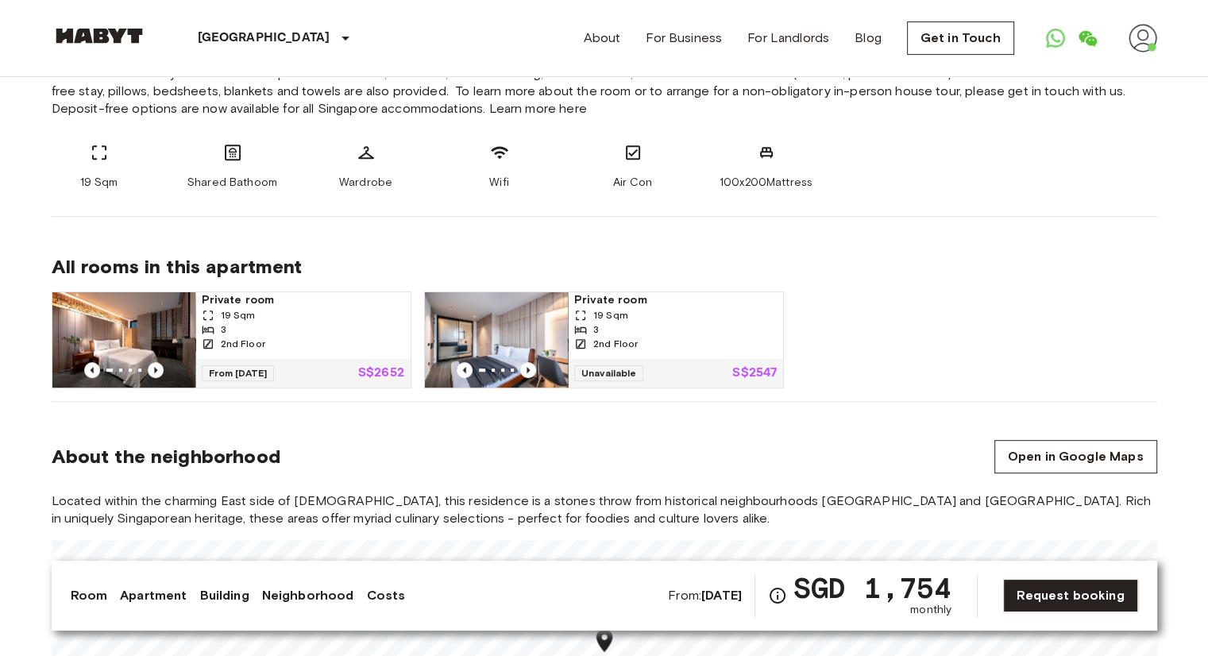
scroll to position [794, 0]
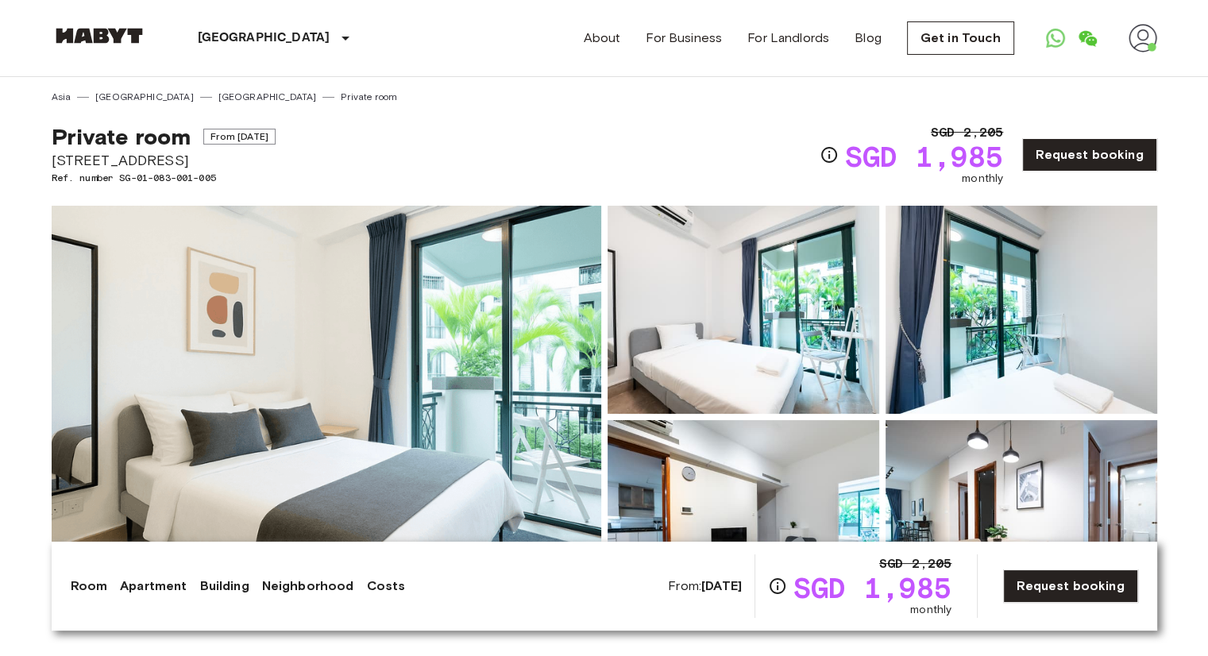
click at [466, 311] on img at bounding box center [327, 417] width 550 height 423
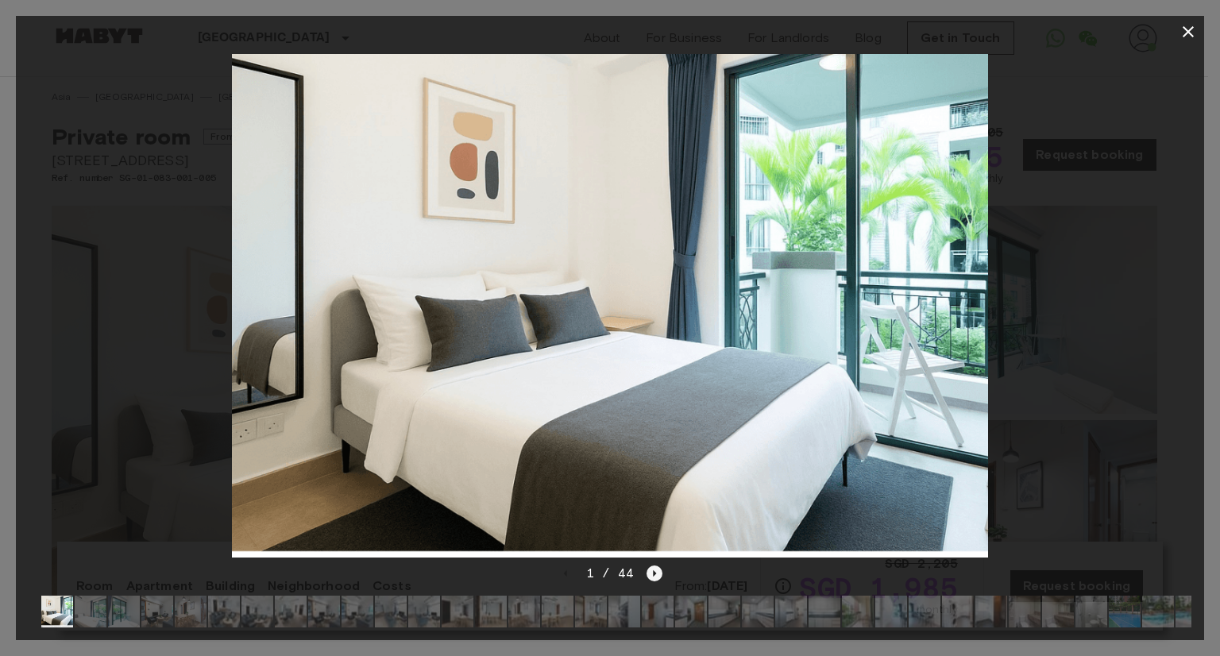
click at [656, 566] on icon "Next image" at bounding box center [655, 574] width 16 height 16
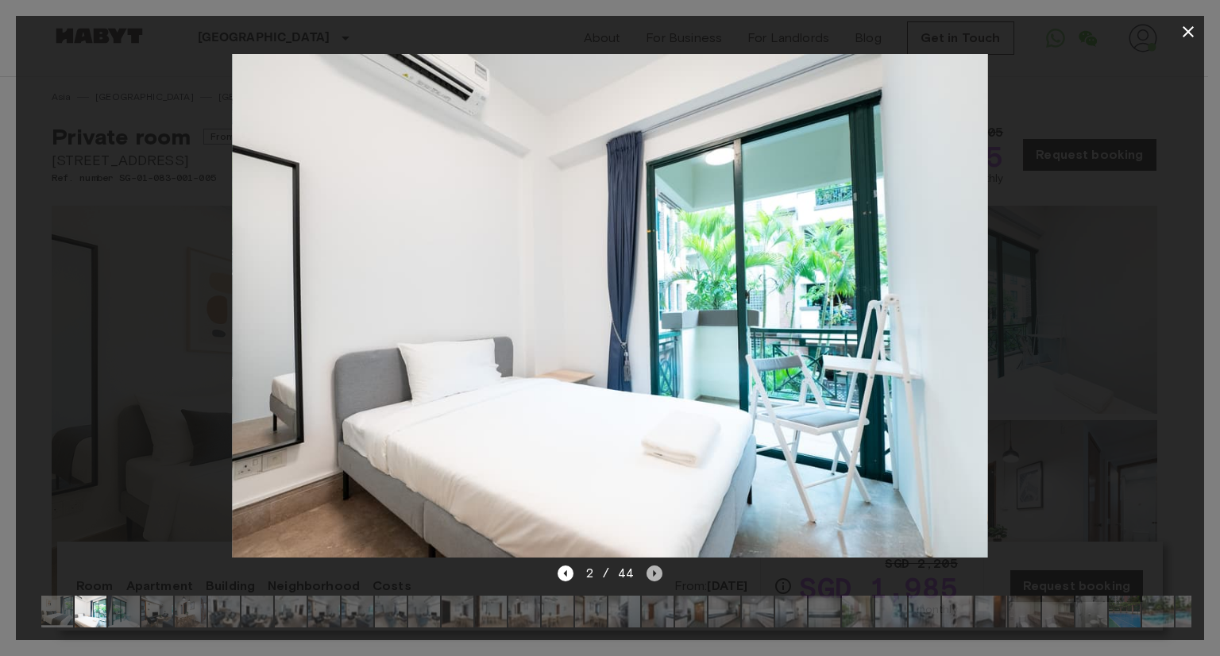
click at [656, 566] on icon "Next image" at bounding box center [655, 574] width 16 height 16
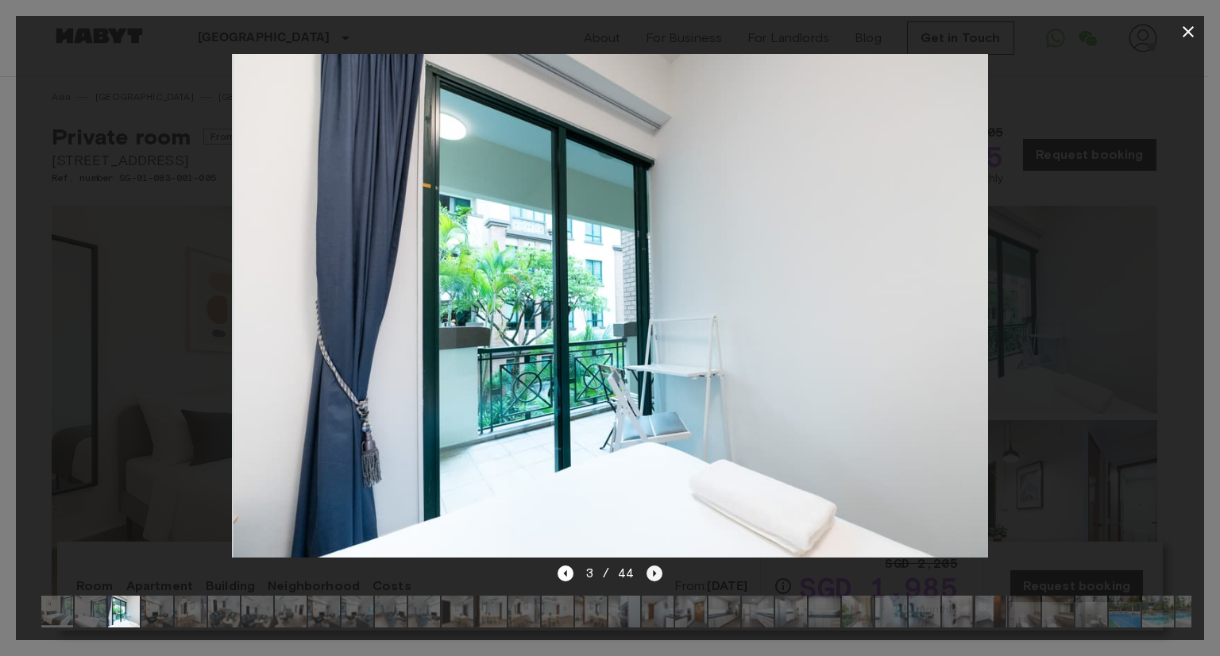
click at [656, 566] on icon "Next image" at bounding box center [655, 574] width 16 height 16
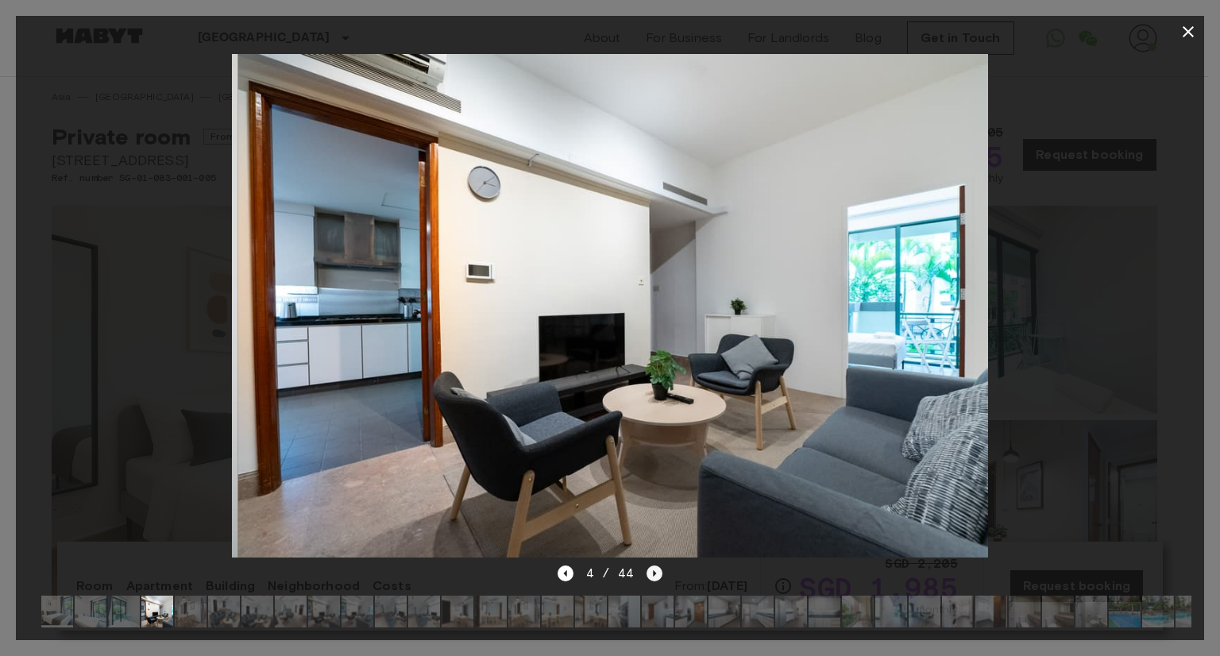
click at [656, 566] on icon "Next image" at bounding box center [655, 574] width 16 height 16
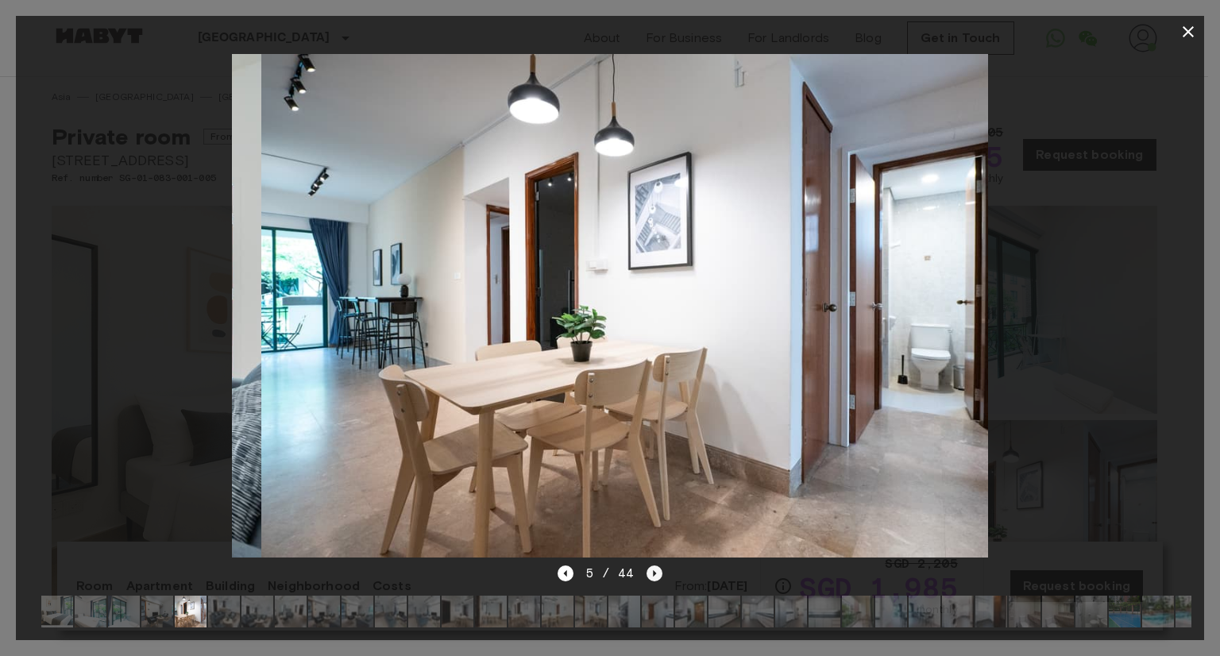
click at [656, 566] on icon "Next image" at bounding box center [655, 574] width 16 height 16
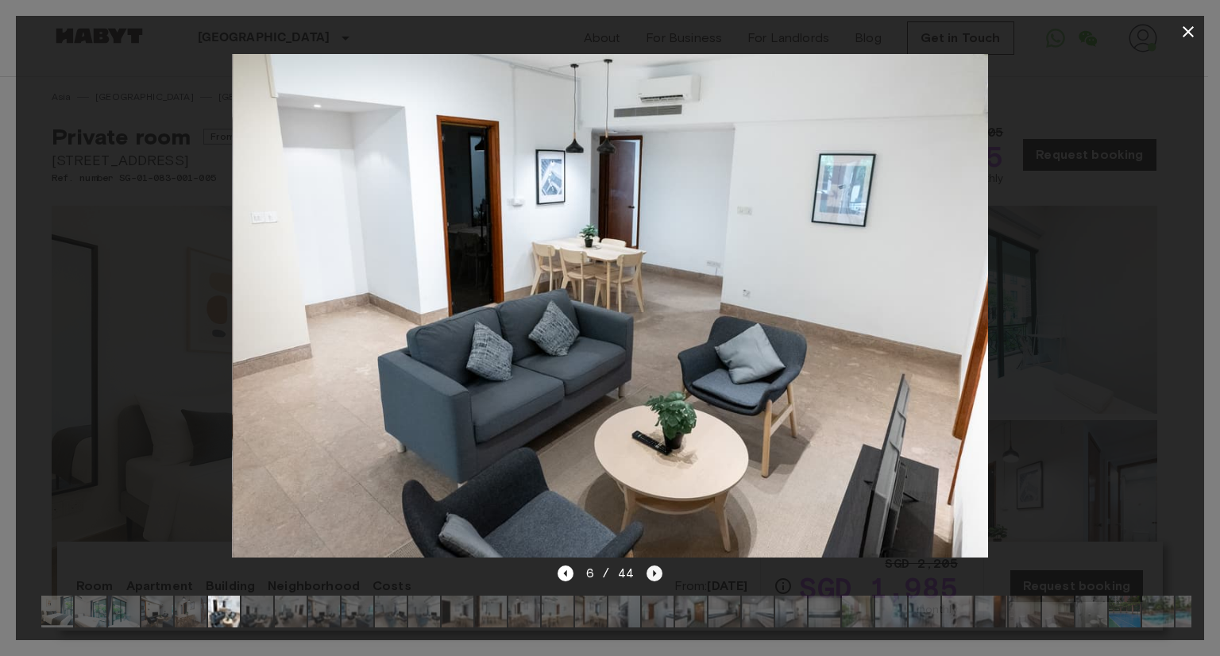
click at [656, 566] on icon "Next image" at bounding box center [655, 574] width 16 height 16
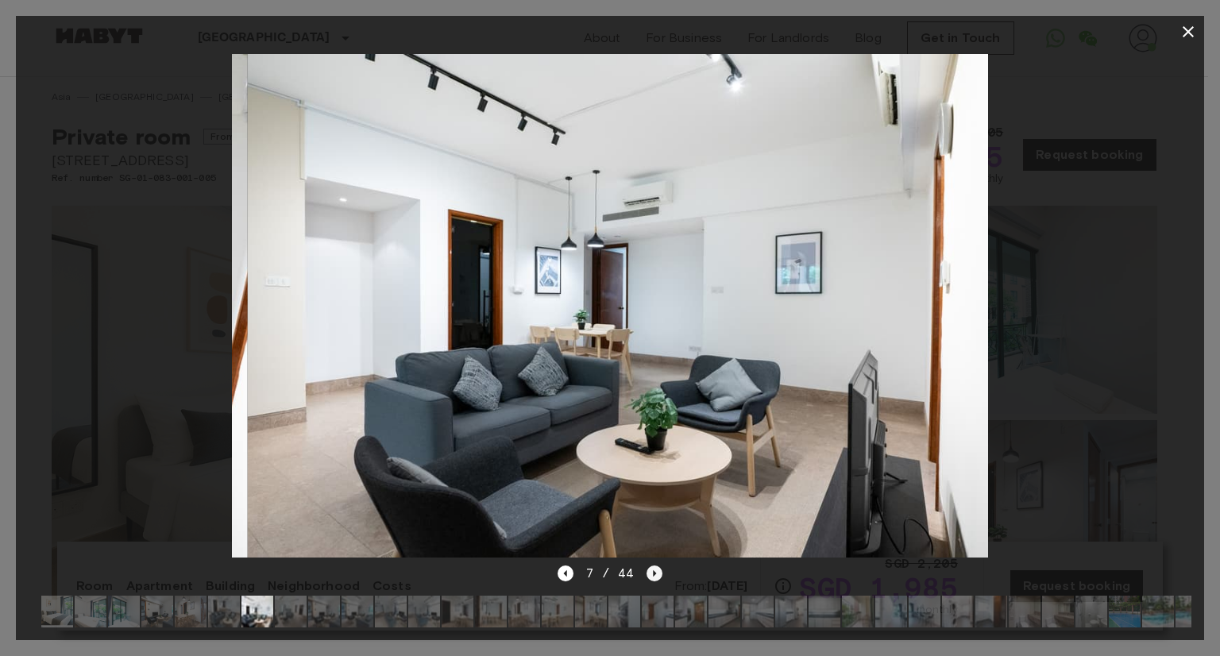
click at [656, 566] on icon "Next image" at bounding box center [655, 574] width 16 height 16
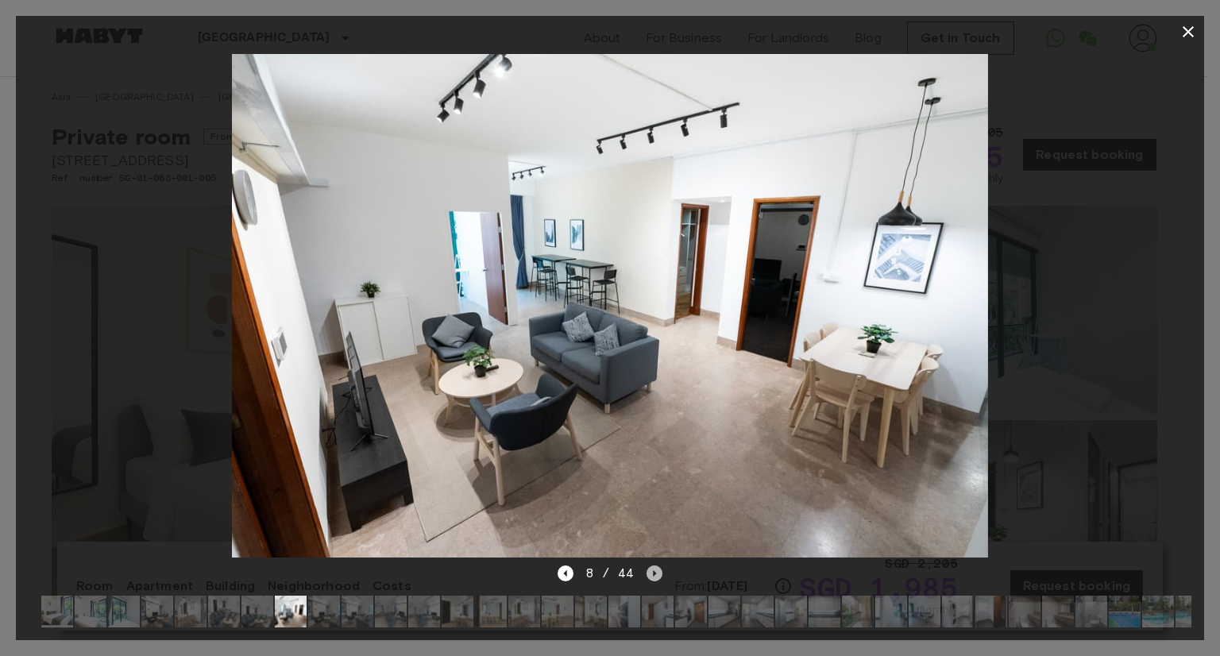
click at [656, 566] on icon "Next image" at bounding box center [655, 574] width 16 height 16
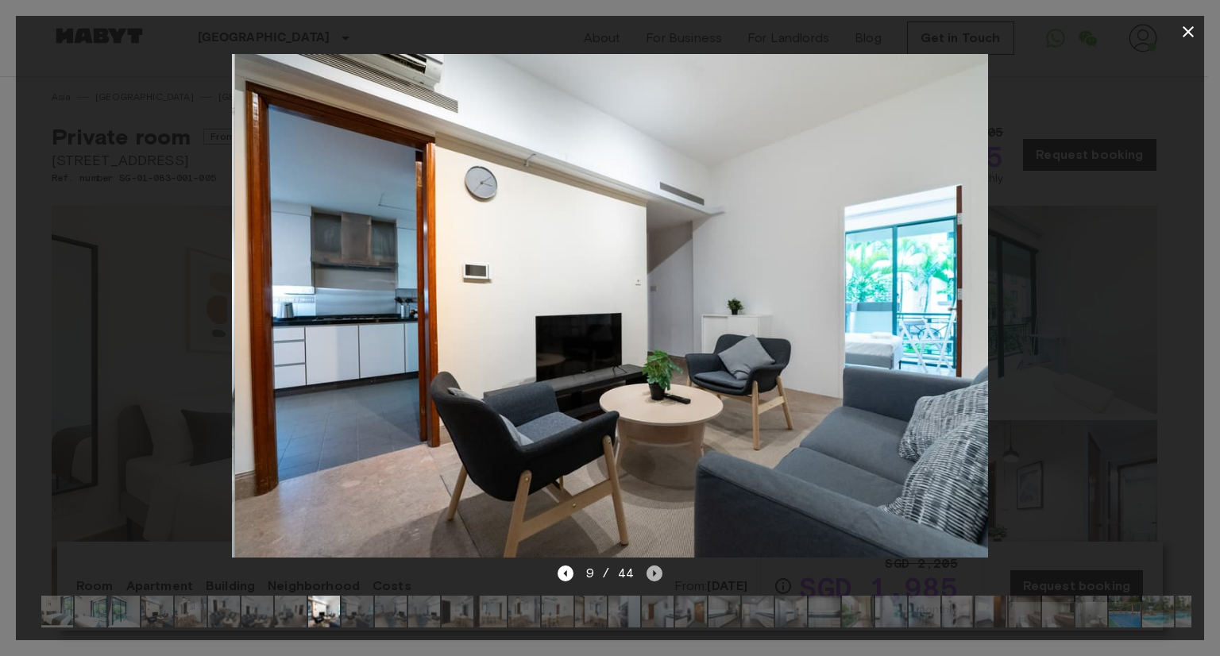
click at [656, 566] on icon "Next image" at bounding box center [655, 574] width 16 height 16
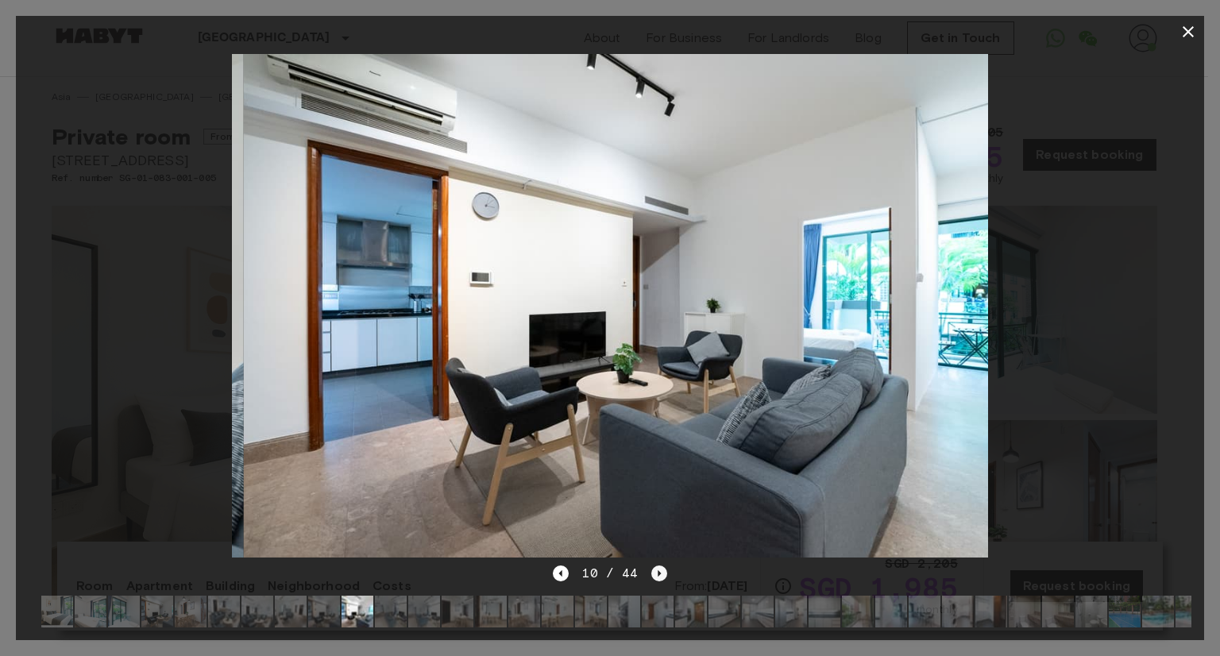
click at [656, 566] on icon "Next image" at bounding box center [659, 574] width 16 height 16
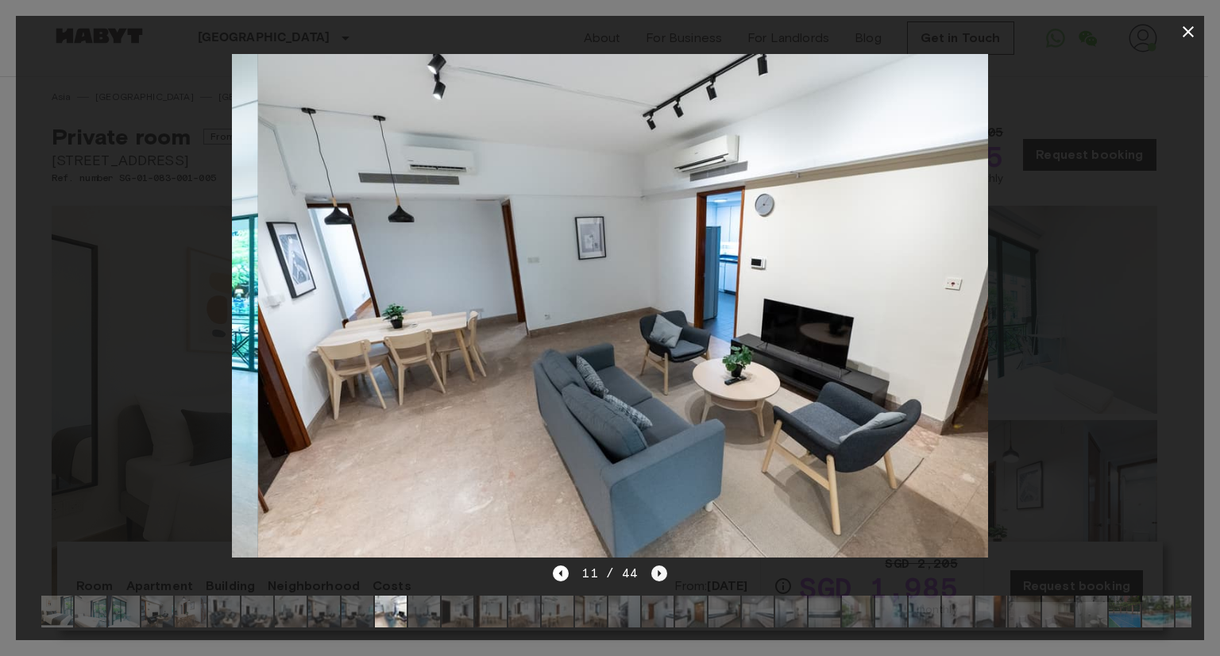
click at [656, 566] on icon "Next image" at bounding box center [659, 574] width 16 height 16
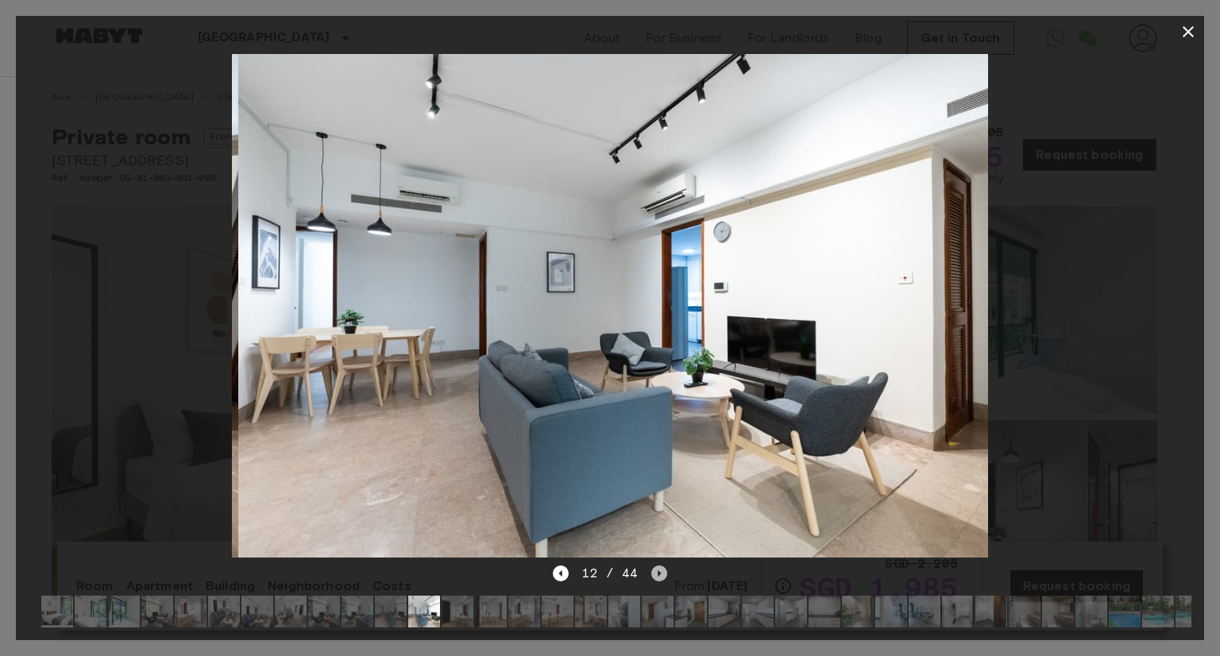
click at [656, 566] on icon "Next image" at bounding box center [659, 574] width 16 height 16
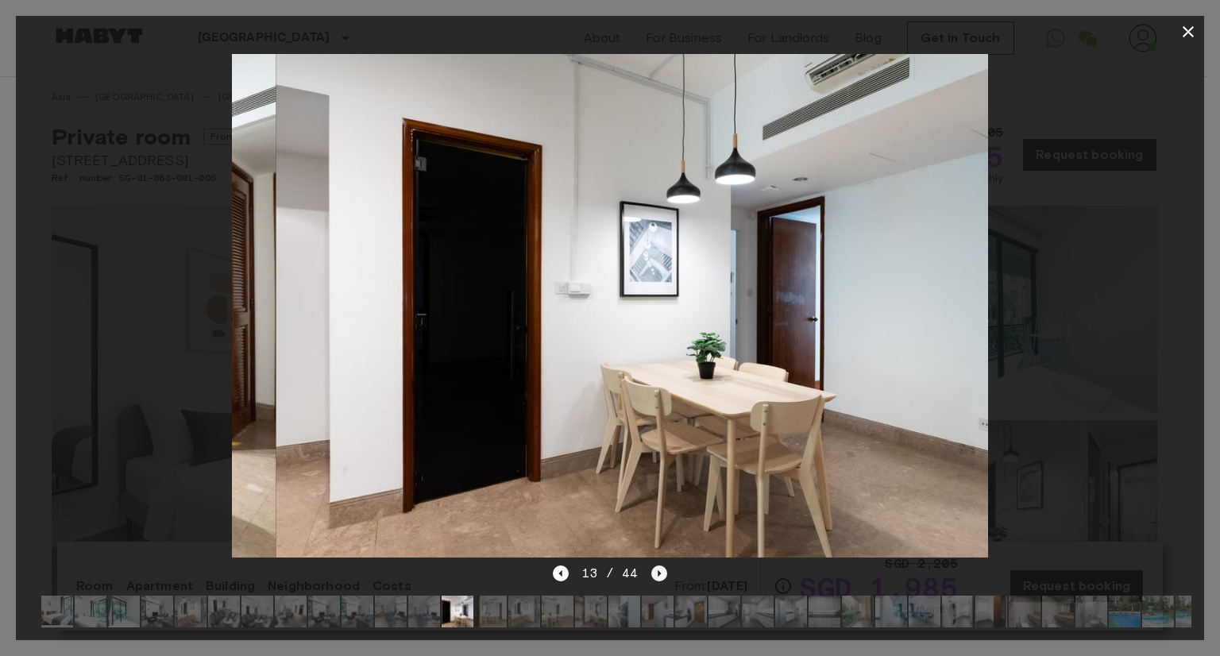
click at [656, 566] on icon "Next image" at bounding box center [659, 574] width 16 height 16
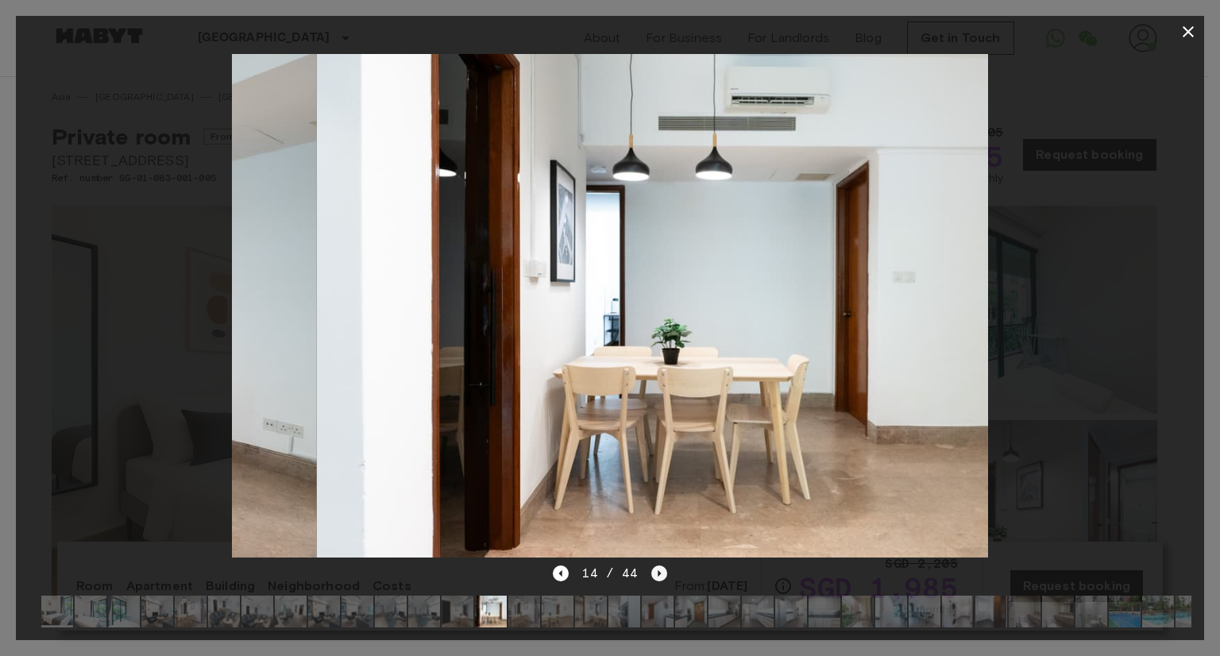
click at [656, 566] on icon "Next image" at bounding box center [659, 574] width 16 height 16
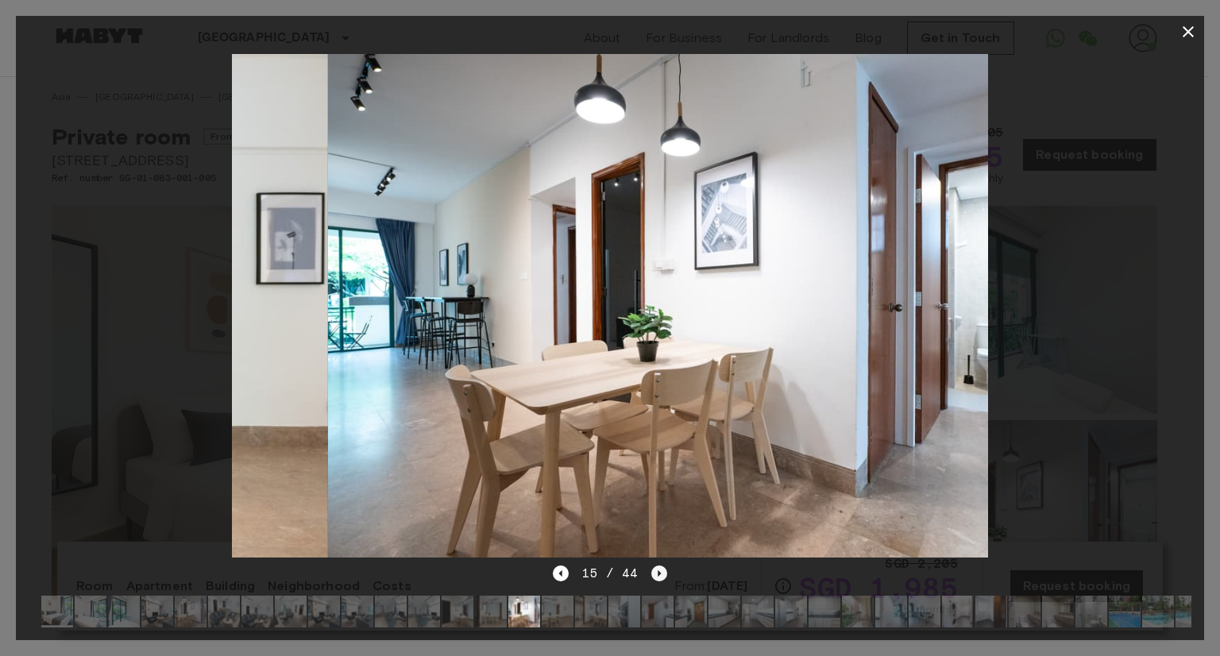
click at [656, 566] on icon "Next image" at bounding box center [659, 574] width 16 height 16
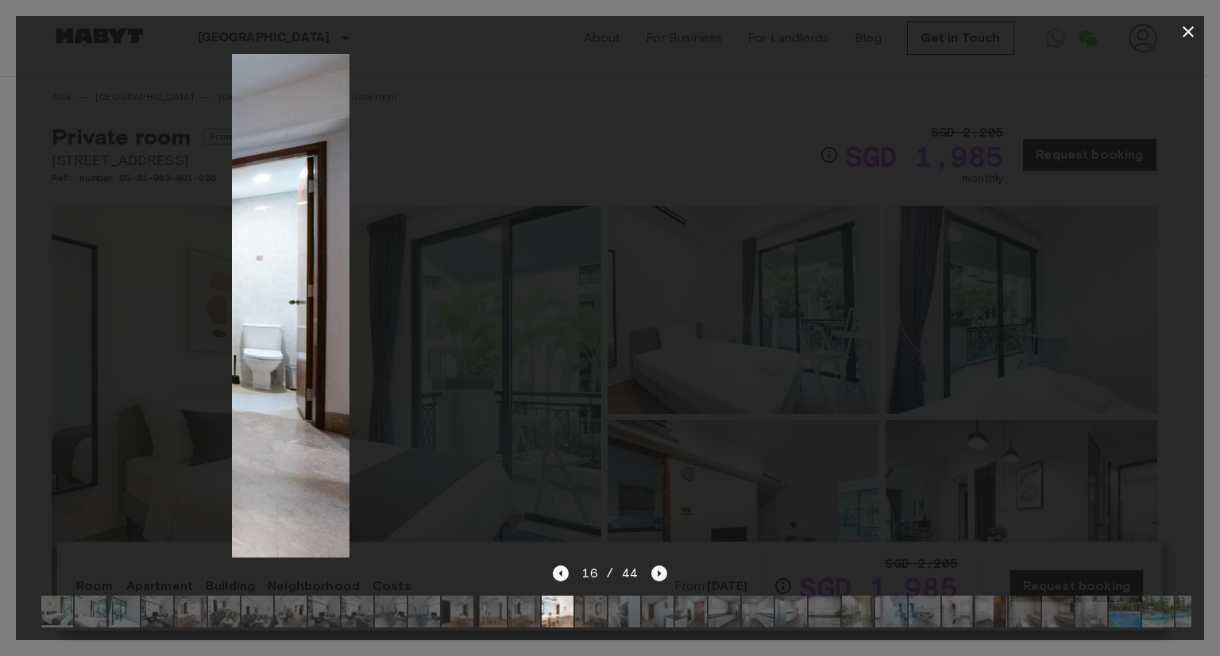
click at [656, 566] on icon "Next image" at bounding box center [659, 574] width 16 height 16
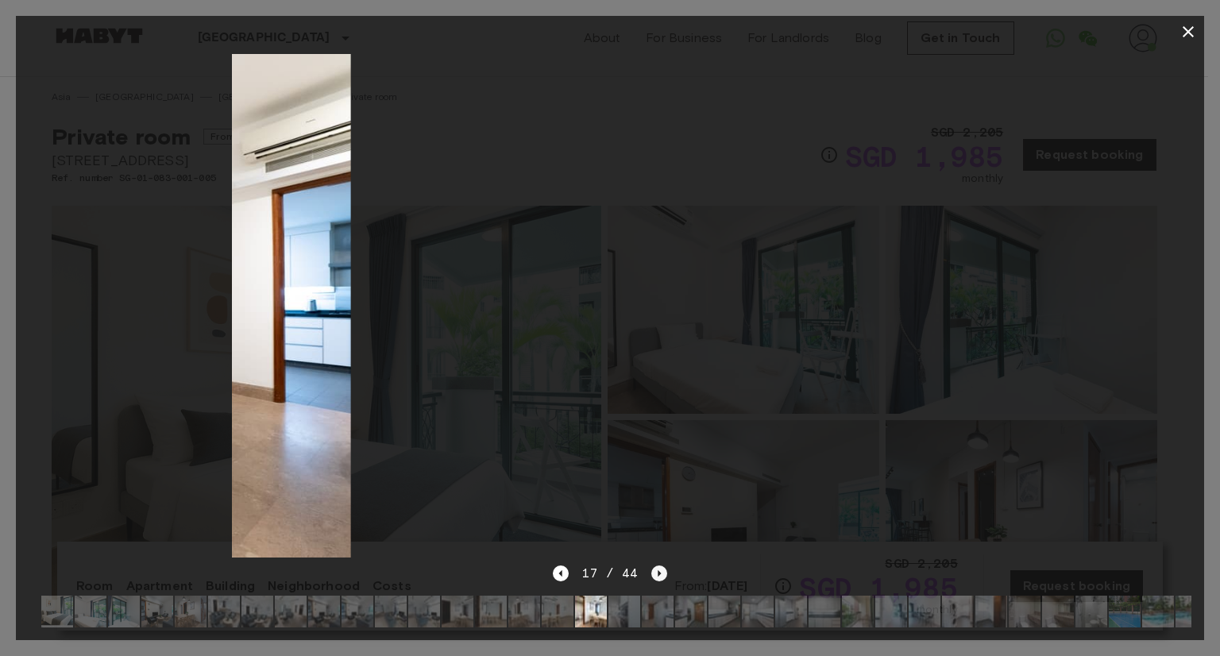
click at [656, 566] on icon "Next image" at bounding box center [659, 574] width 16 height 16
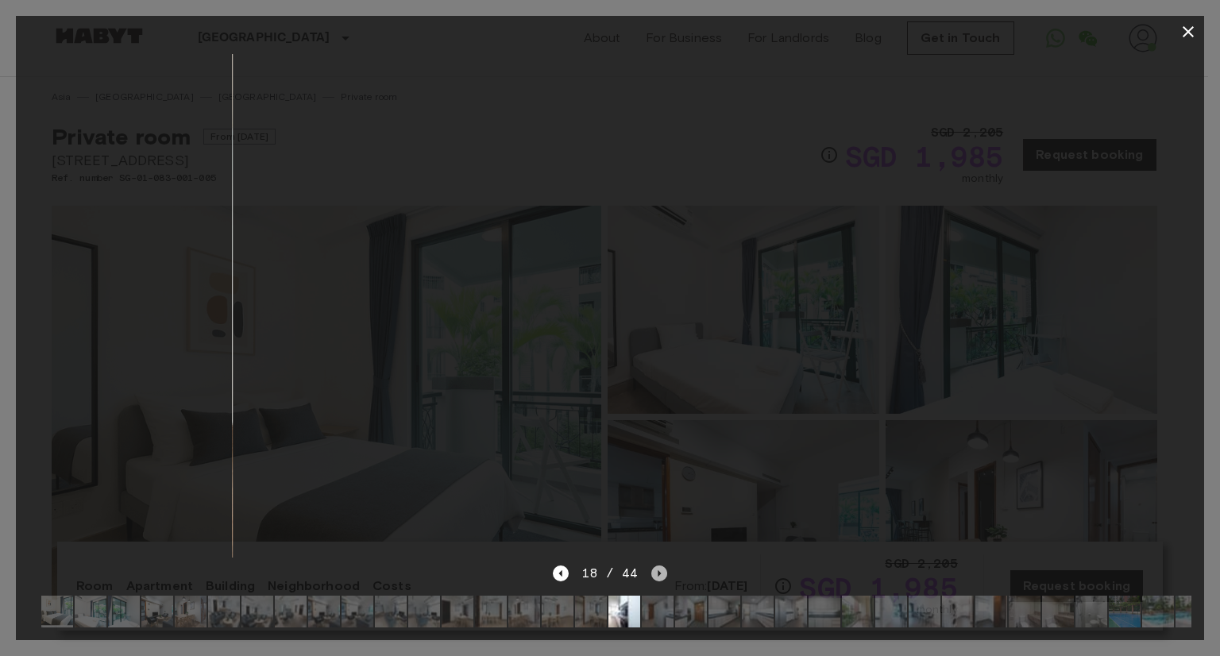
click at [656, 566] on icon "Next image" at bounding box center [659, 574] width 16 height 16
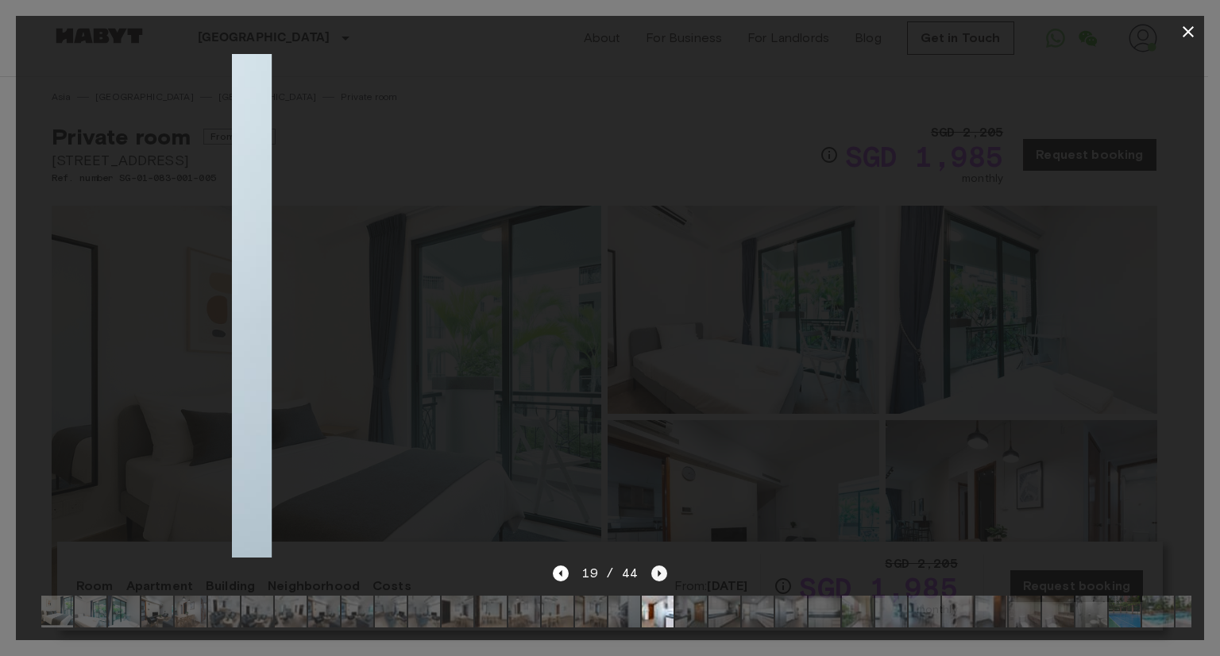
click at [656, 566] on icon "Next image" at bounding box center [659, 574] width 16 height 16
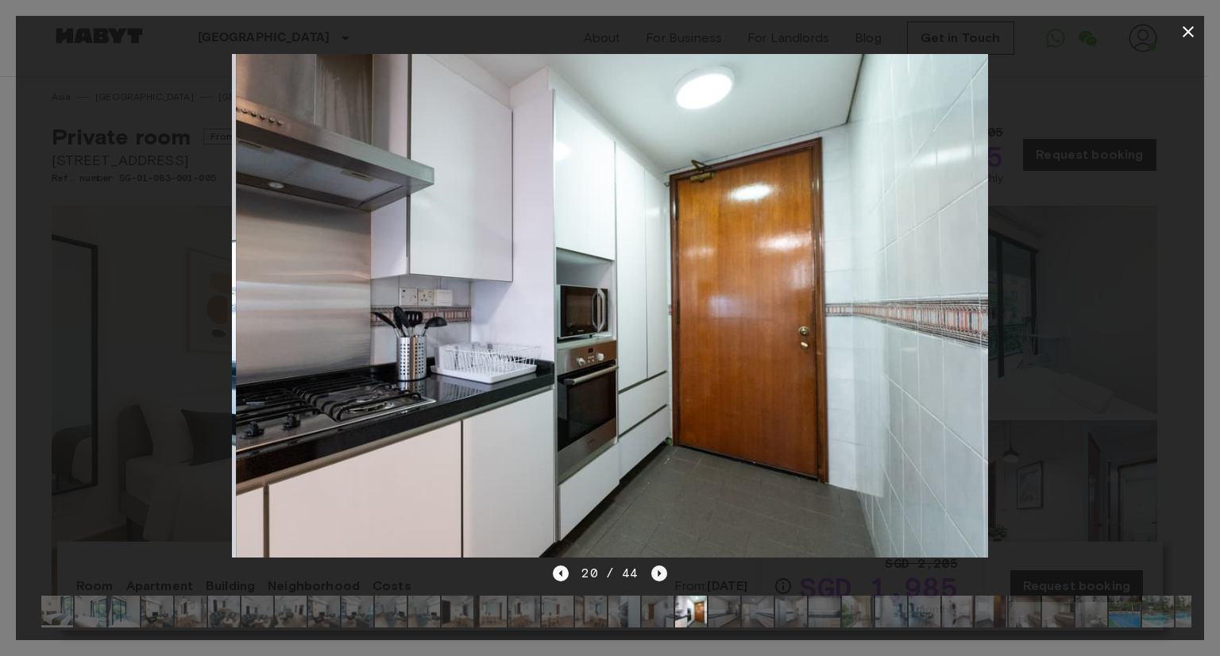
click at [656, 566] on icon "Next image" at bounding box center [659, 574] width 16 height 16
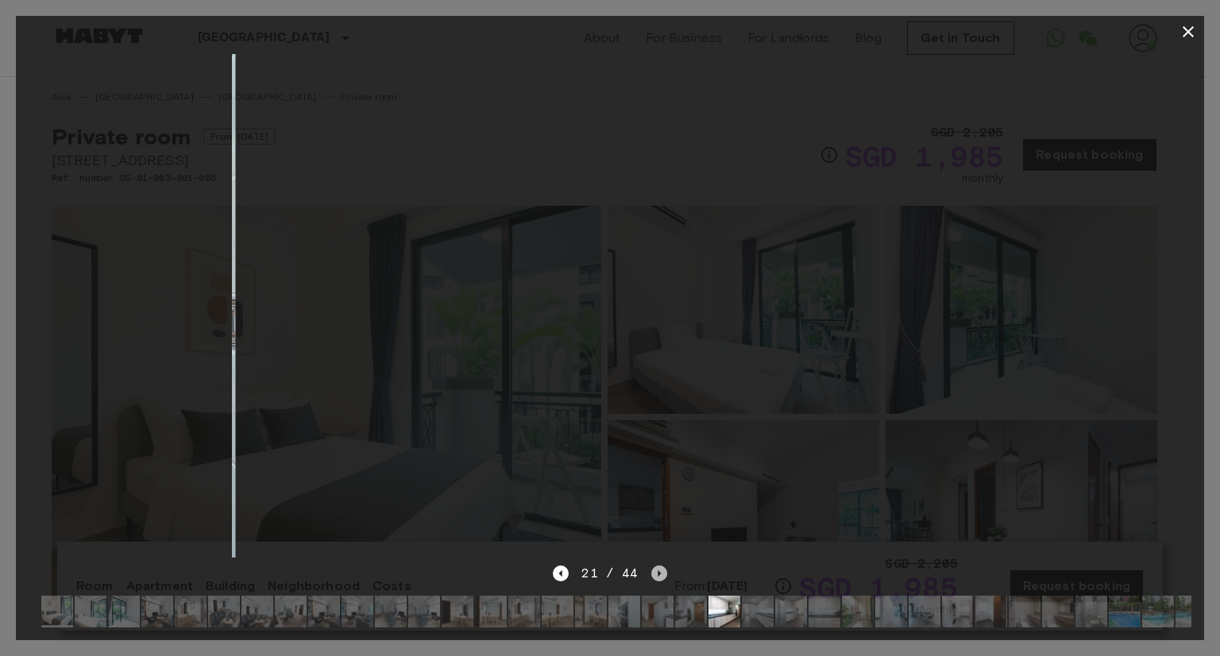
click at [656, 566] on icon "Next image" at bounding box center [659, 574] width 16 height 16
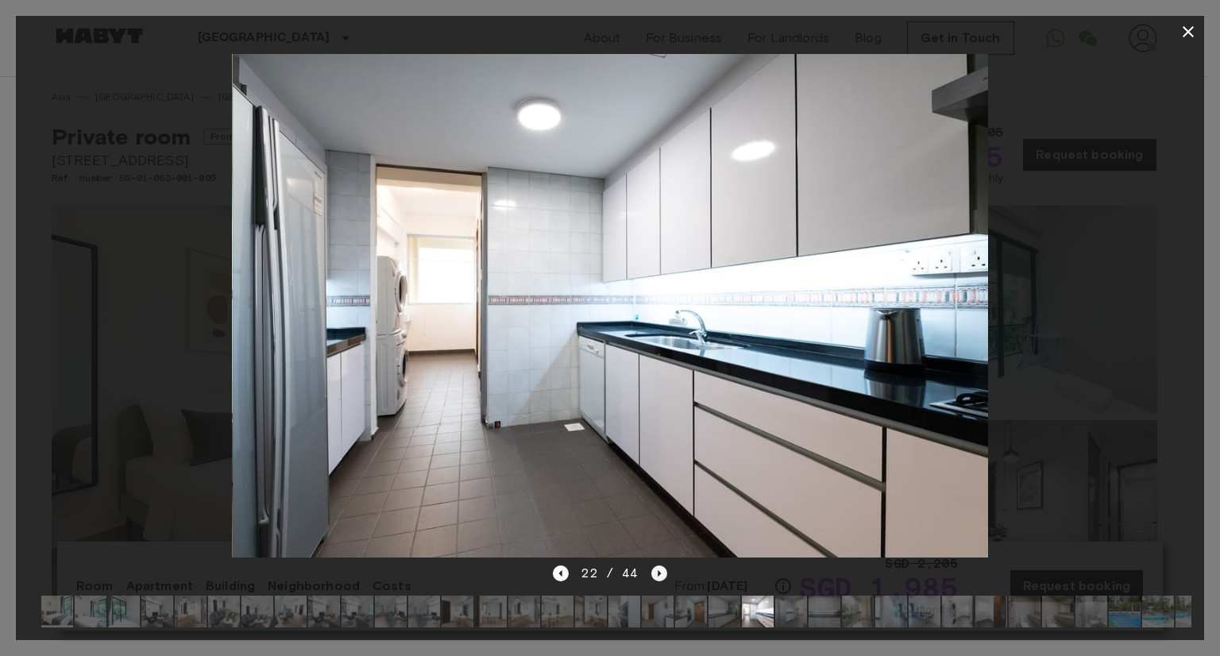
click at [656, 566] on icon "Next image" at bounding box center [659, 574] width 16 height 16
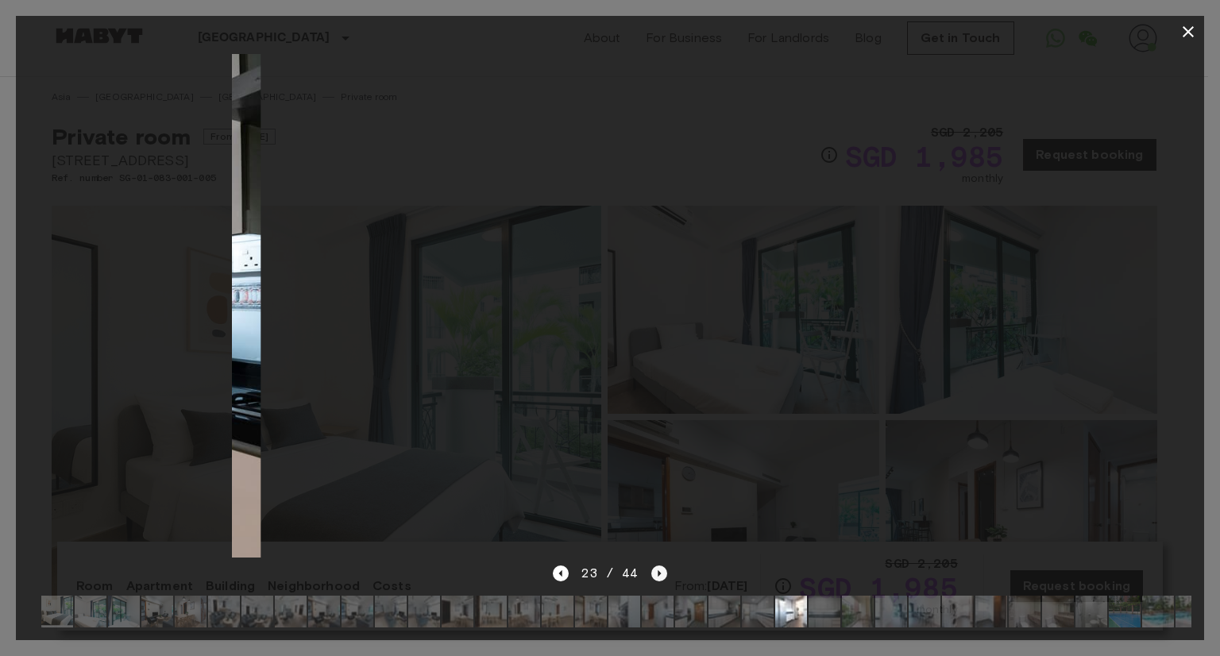
click at [656, 566] on icon "Next image" at bounding box center [659, 574] width 16 height 16
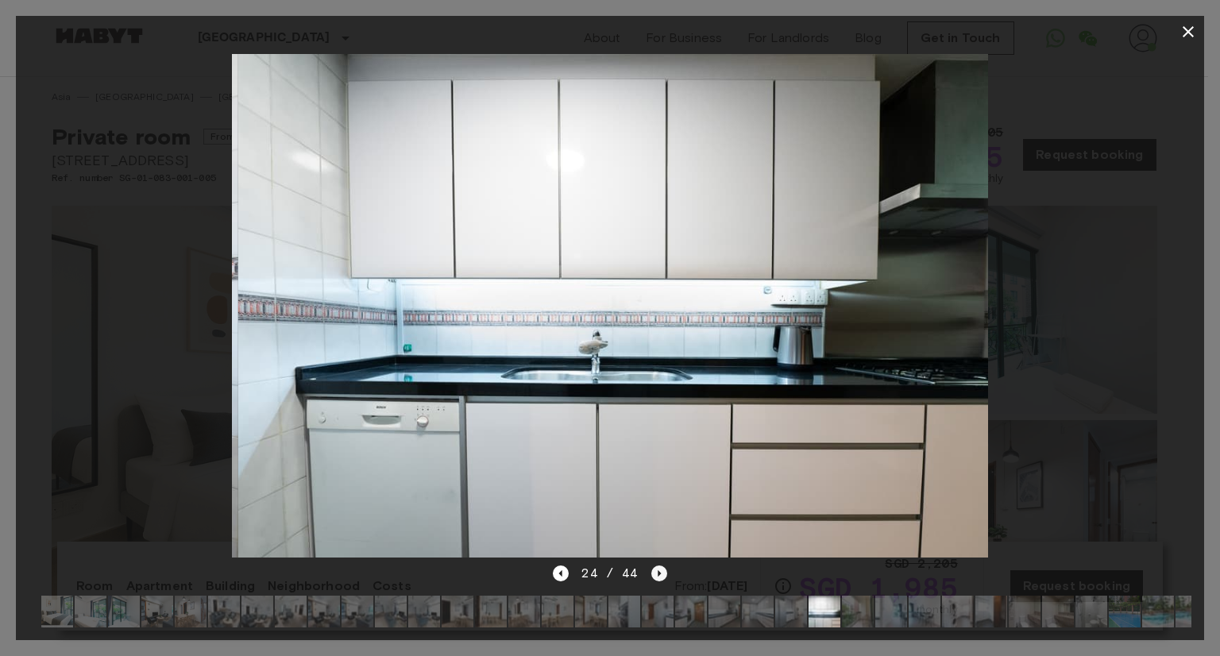
click at [656, 566] on icon "Next image" at bounding box center [659, 574] width 16 height 16
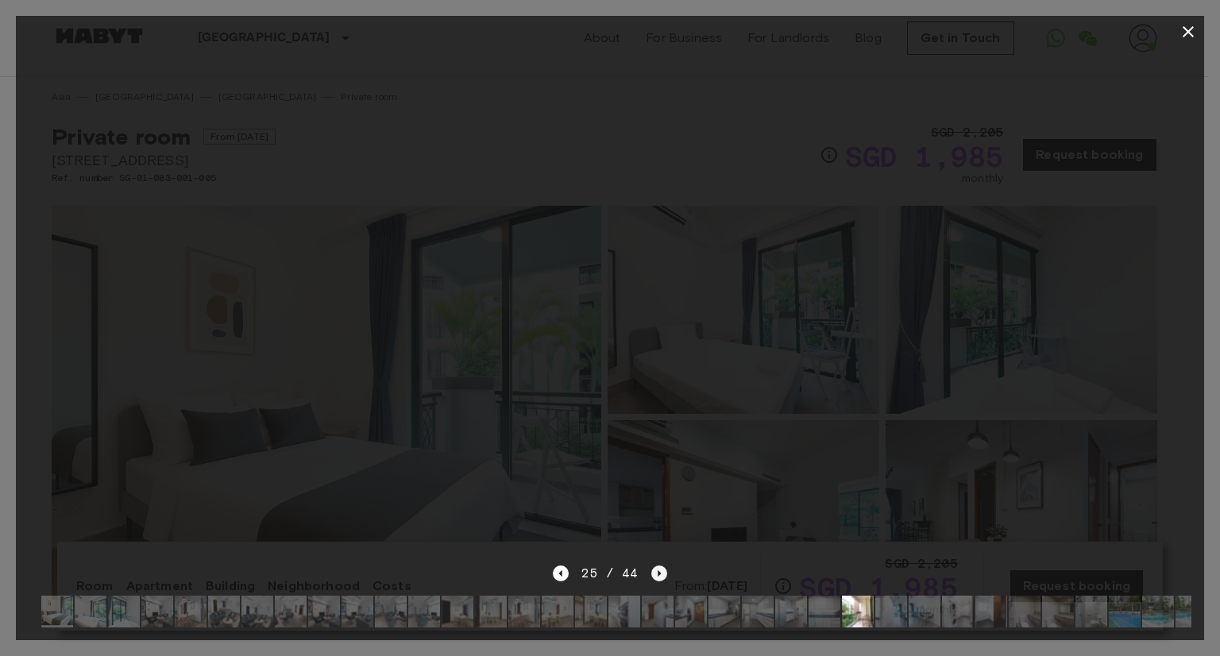
click at [656, 566] on icon "Next image" at bounding box center [659, 574] width 16 height 16
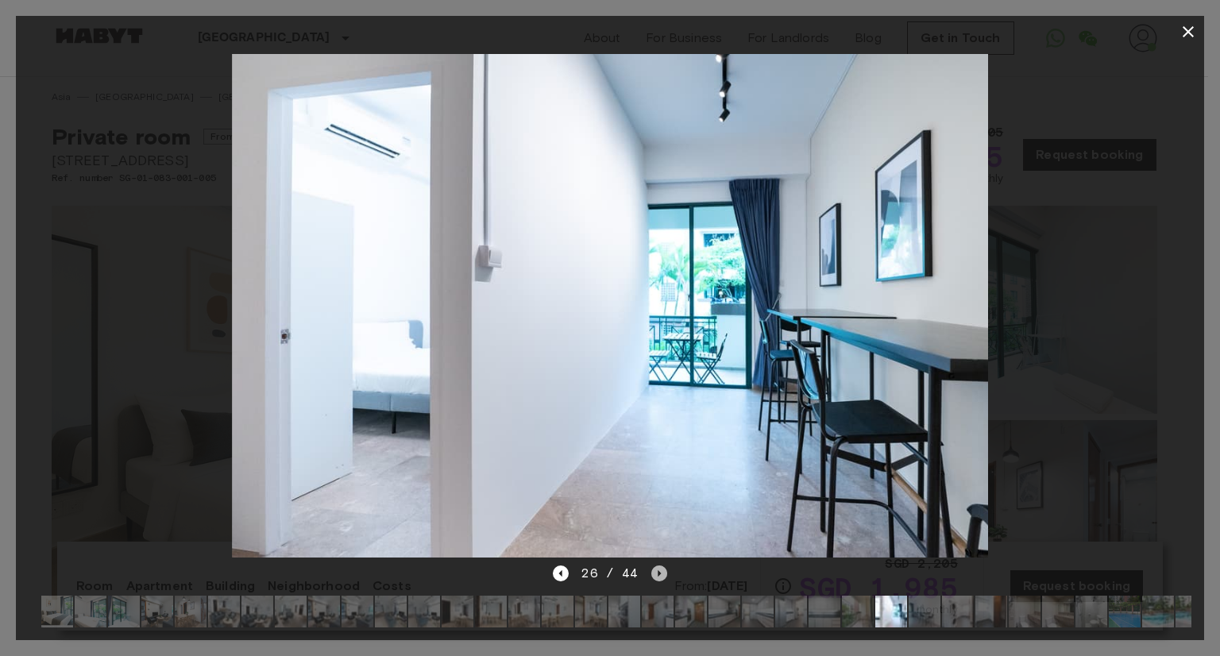
click at [656, 566] on icon "Next image" at bounding box center [659, 574] width 16 height 16
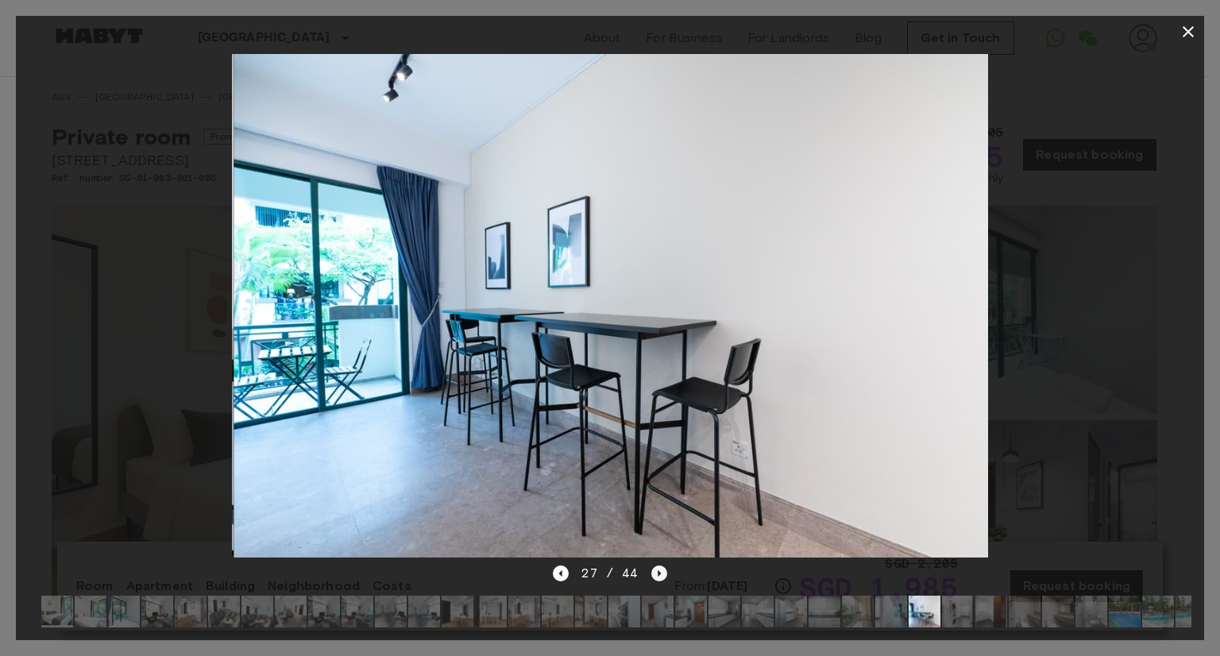
click at [656, 566] on icon "Next image" at bounding box center [659, 574] width 16 height 16
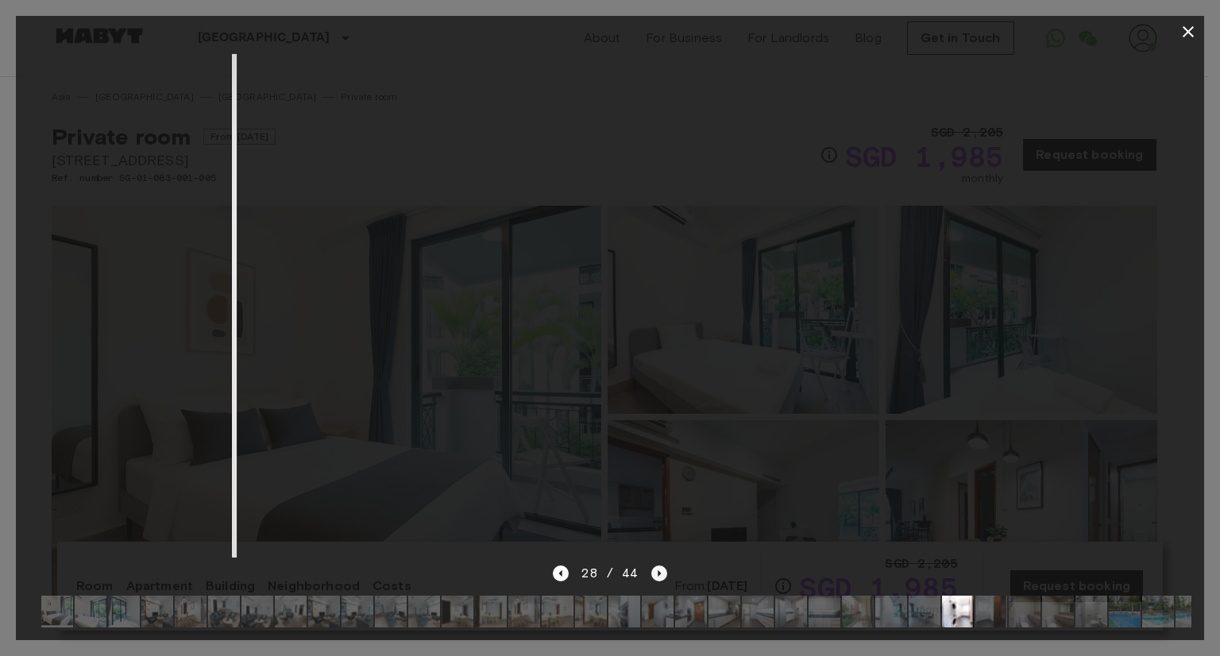
click at [656, 566] on icon "Next image" at bounding box center [659, 574] width 16 height 16
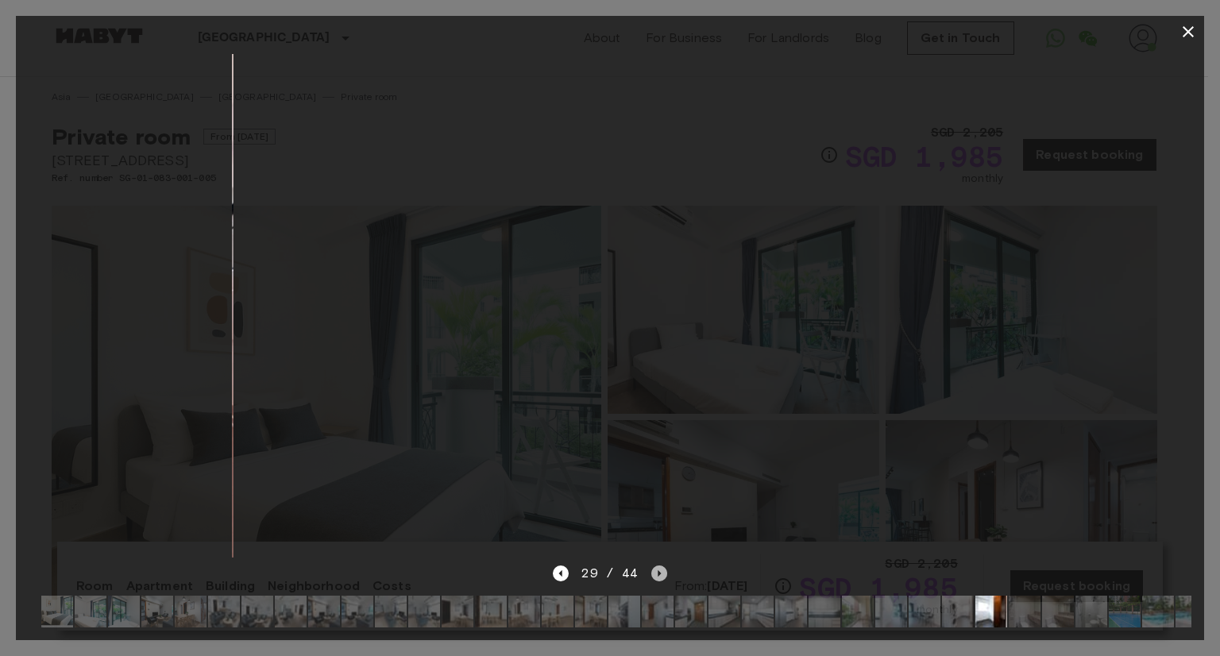
click at [656, 566] on icon "Next image" at bounding box center [659, 574] width 16 height 16
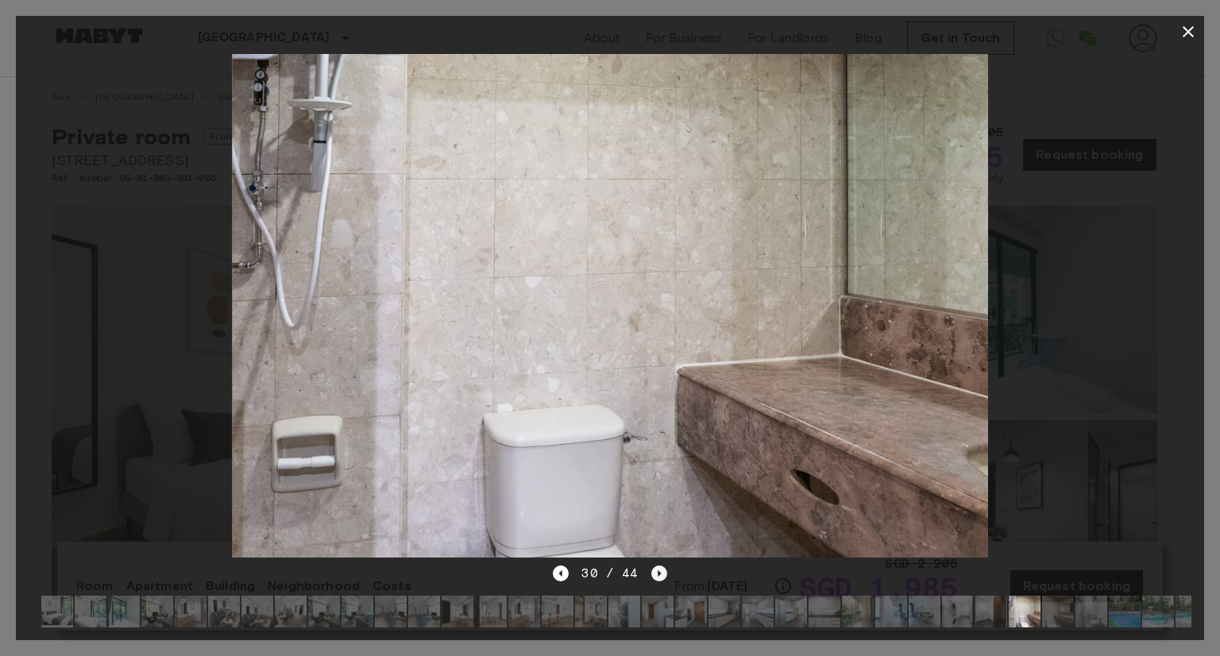
click at [656, 566] on icon "Next image" at bounding box center [659, 574] width 16 height 16
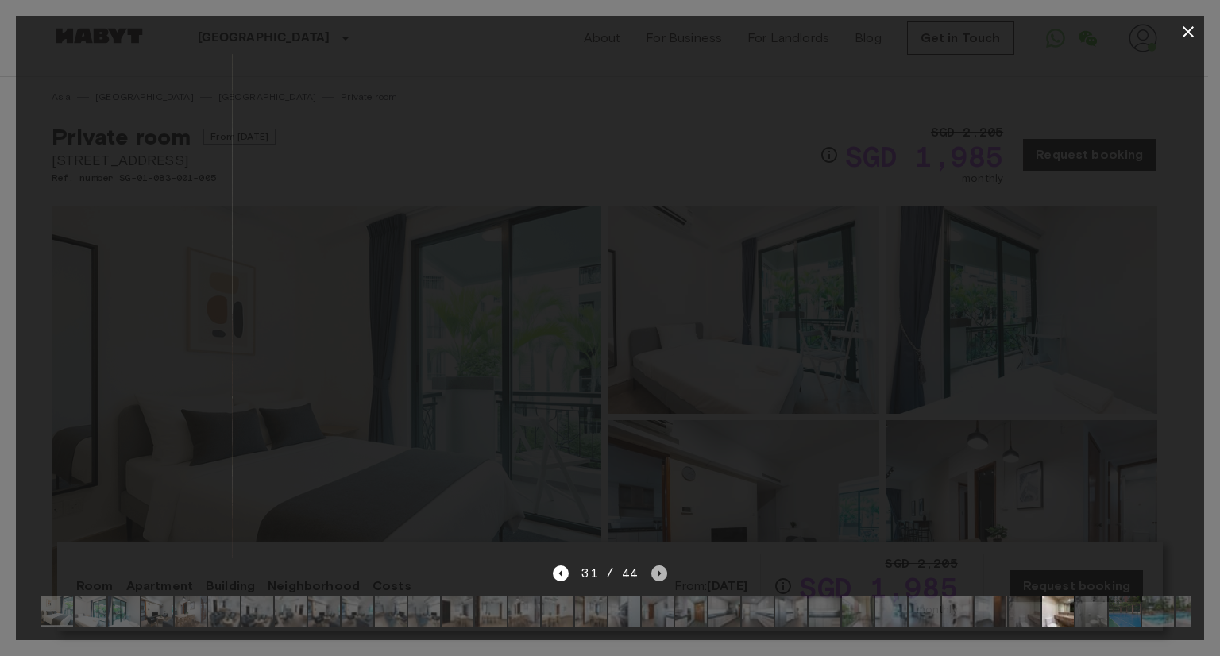
click at [656, 566] on icon "Next image" at bounding box center [659, 574] width 16 height 16
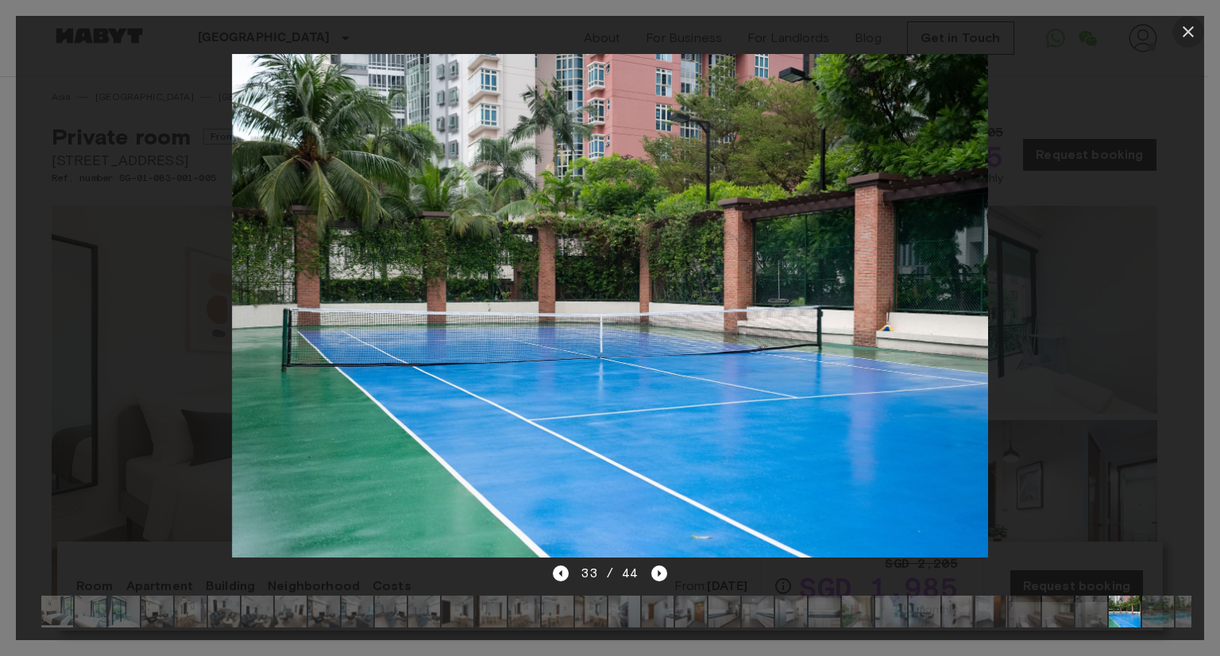
click at [1195, 29] on icon "button" at bounding box center [1188, 31] width 19 height 19
